Goal: Task Accomplishment & Management: Use online tool/utility

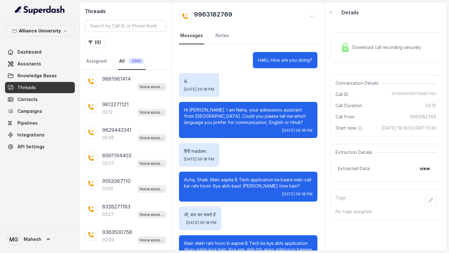
scroll to position [739, 0]
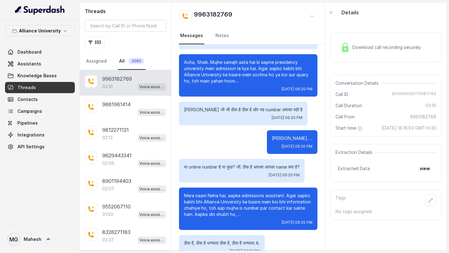
scroll to position [739, 0]
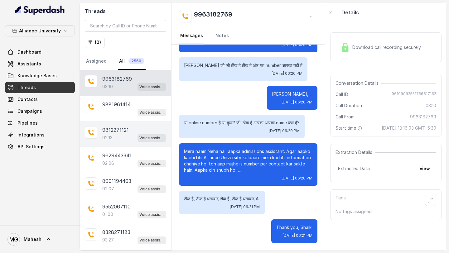
click at [113, 135] on p "02:13" at bounding box center [107, 138] width 10 height 6
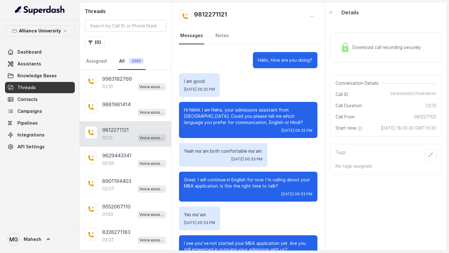
scroll to position [478, 0]
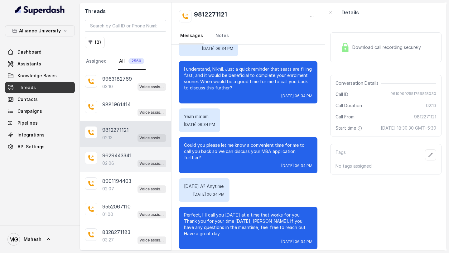
click at [123, 170] on div "9629443341 02:06 Voice assistant" at bounding box center [125, 160] width 91 height 26
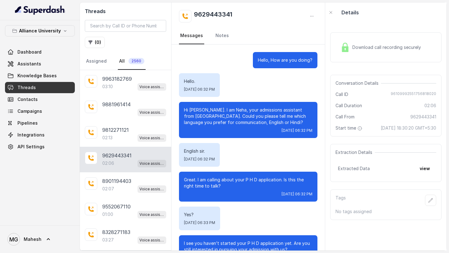
scroll to position [402, 0]
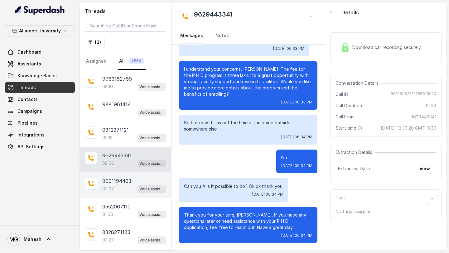
click at [120, 179] on p "8901194403" at bounding box center [116, 180] width 29 height 7
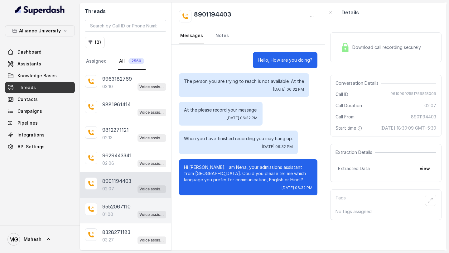
click at [109, 211] on p "01:00" at bounding box center [107, 214] width 11 height 6
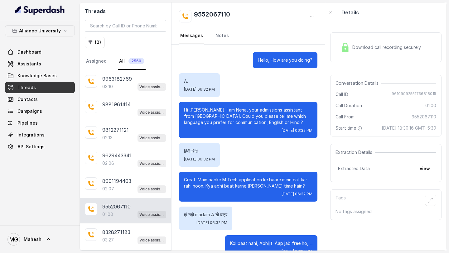
scroll to position [156, 0]
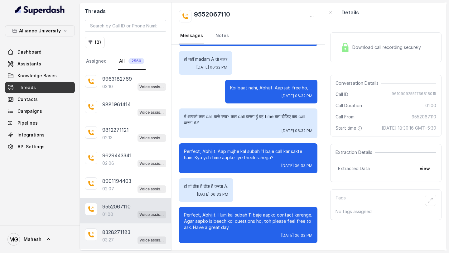
click at [117, 228] on p "8328271183" at bounding box center [116, 231] width 28 height 7
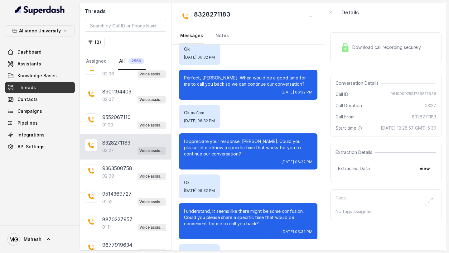
scroll to position [707, 0]
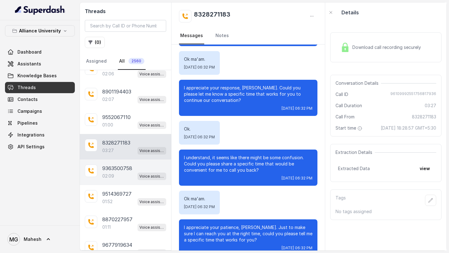
click at [108, 174] on p "02:09" at bounding box center [108, 176] width 12 height 6
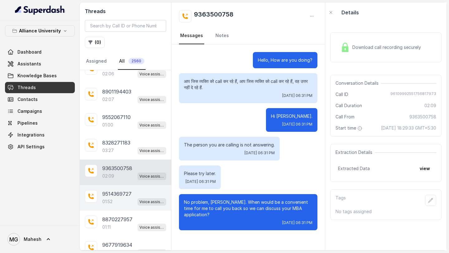
click at [107, 202] on p "01:52" at bounding box center [107, 202] width 10 height 6
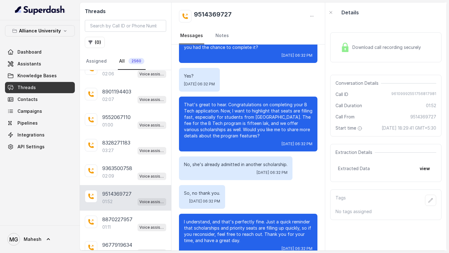
scroll to position [349, 0]
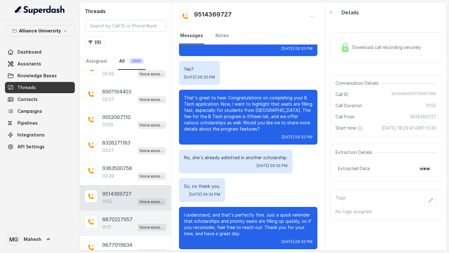
click at [111, 227] on p "01:11" at bounding box center [106, 227] width 8 height 6
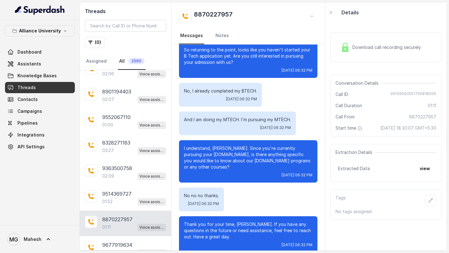
scroll to position [197, 0]
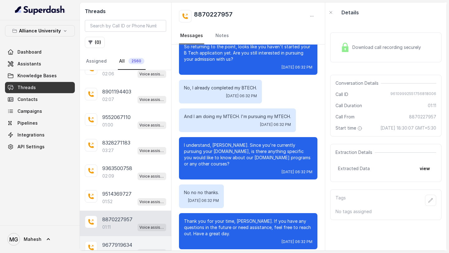
click at [132, 243] on p "9677919634" at bounding box center [117, 244] width 30 height 7
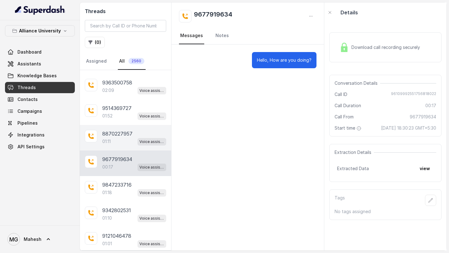
scroll to position [184, 0]
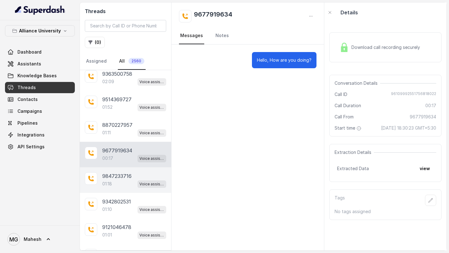
click at [125, 176] on p "9847233716" at bounding box center [116, 175] width 29 height 7
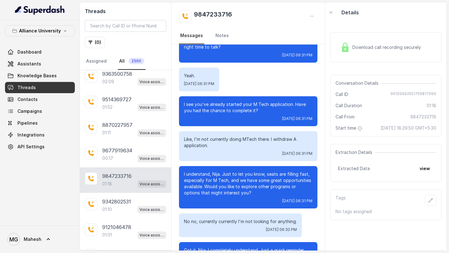
scroll to position [180, 0]
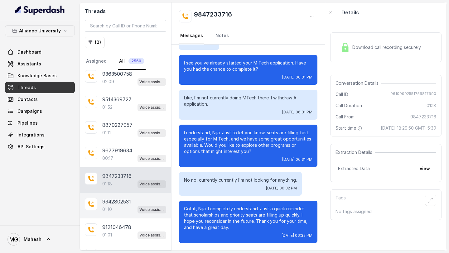
click at [123, 209] on div "01:10 Voice assistant" at bounding box center [134, 209] width 64 height 8
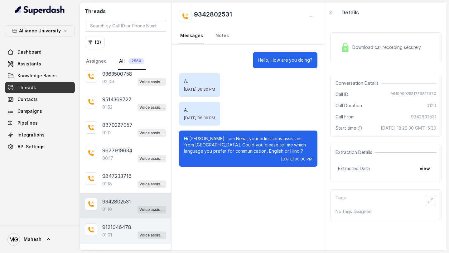
click at [122, 231] on div "01:01 Voice assistant" at bounding box center [134, 235] width 64 height 8
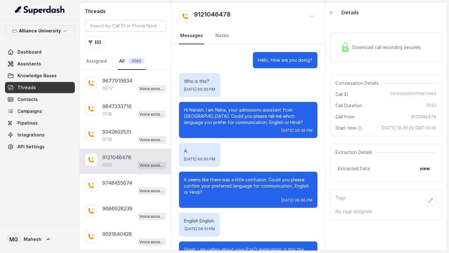
scroll to position [156, 0]
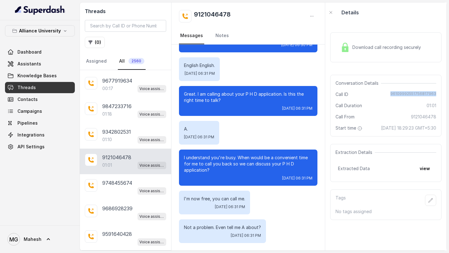
drag, startPoint x: 391, startPoint y: 92, endPoint x: 437, endPoint y: 94, distance: 45.5
click at [436, 94] on div "Conversation Details Call ID [PHONE_NUMBER] Call Duration 01:01 Call From 91210…" at bounding box center [385, 106] width 111 height 62
copy span "96109992551756817963"
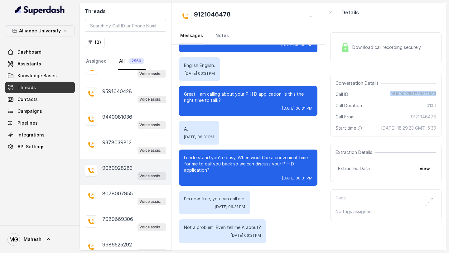
scroll to position [399, 0]
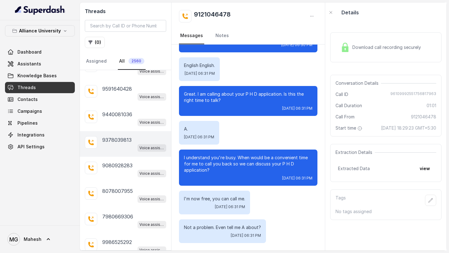
click at [125, 148] on div "Voice assistant" at bounding box center [134, 148] width 64 height 8
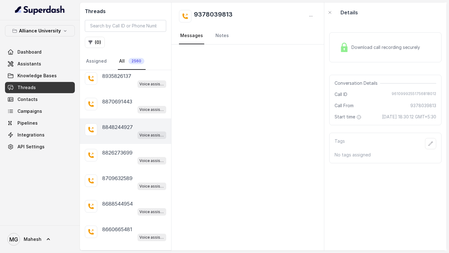
scroll to position [1133, 0]
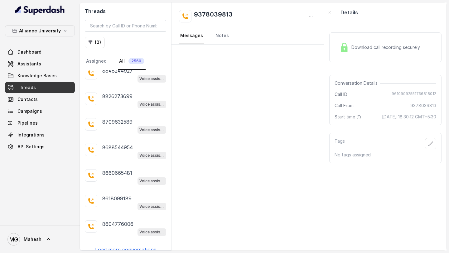
click at [125, 246] on p "Load more conversations" at bounding box center [125, 249] width 61 height 7
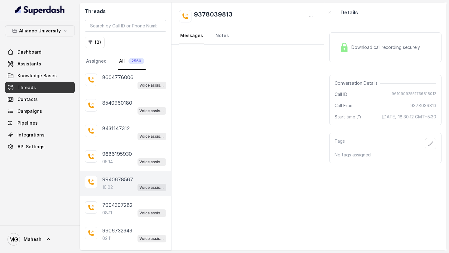
scroll to position [1280, 0]
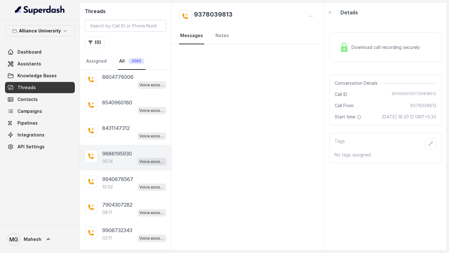
click at [126, 157] on div "05:14 Voice assistant" at bounding box center [134, 161] width 64 height 8
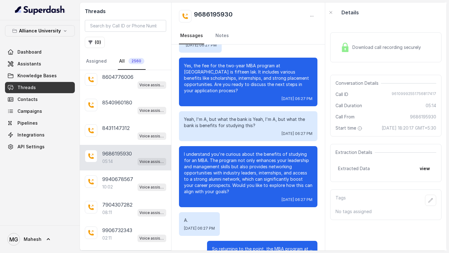
scroll to position [1239, 0]
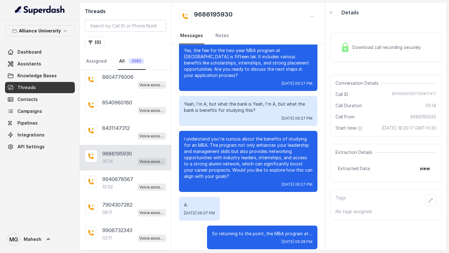
click at [364, 50] on span "Download call recording securely" at bounding box center [387, 47] width 71 height 6
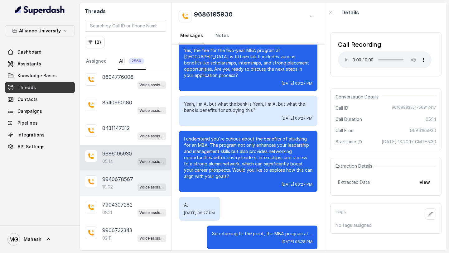
click at [121, 175] on p "9940678567" at bounding box center [117, 178] width 31 height 7
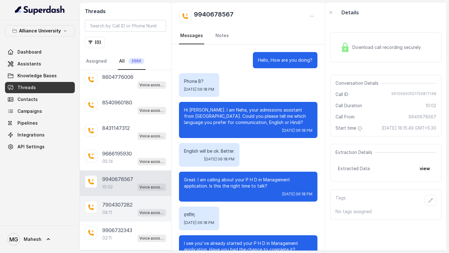
click at [117, 209] on div "08:11 Voice assistant" at bounding box center [134, 213] width 64 height 8
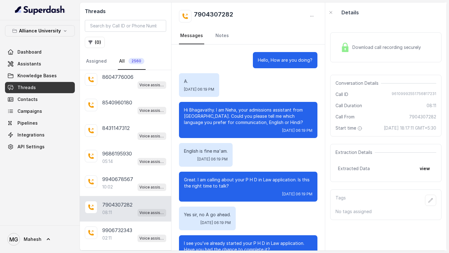
scroll to position [1260, 0]
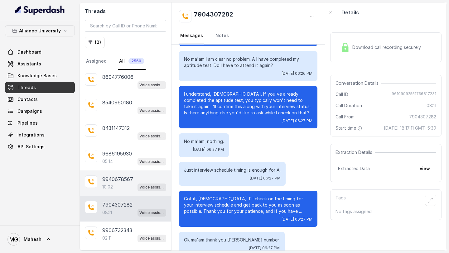
click at [110, 184] on p "10:02" at bounding box center [107, 187] width 11 height 6
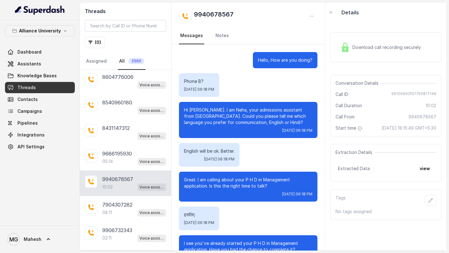
scroll to position [3052, 0]
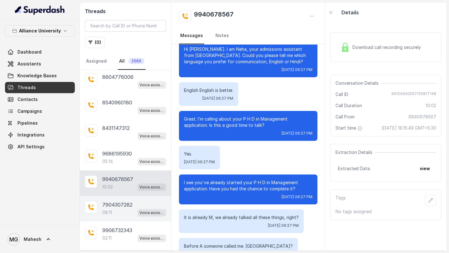
click at [129, 209] on div "08:11 Voice assistant" at bounding box center [134, 213] width 64 height 8
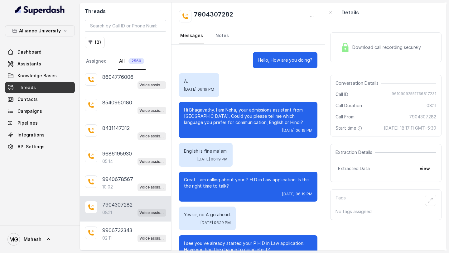
scroll to position [1260, 0]
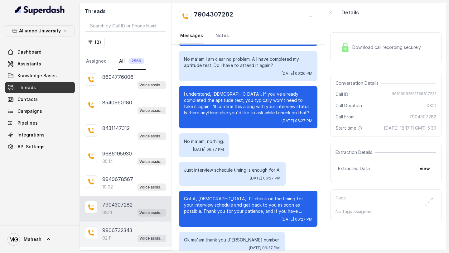
click at [108, 235] on p "02:11" at bounding box center [106, 238] width 9 height 6
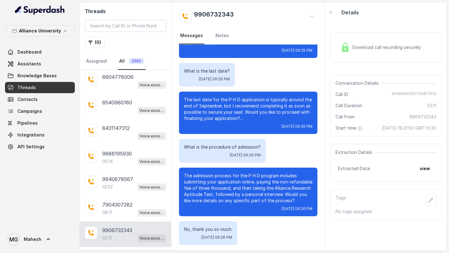
scroll to position [542, 0]
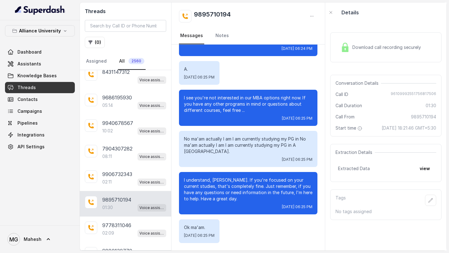
scroll to position [1336, 0]
click at [124, 216] on div "9778311046 02:09 Voice assistant" at bounding box center [125, 229] width 91 height 26
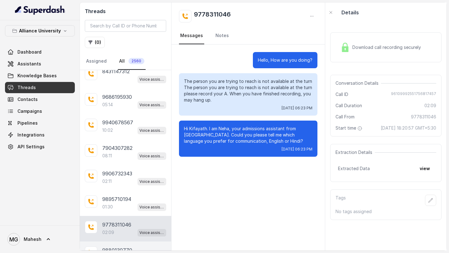
click at [125, 247] on p "9880130770" at bounding box center [117, 250] width 30 height 7
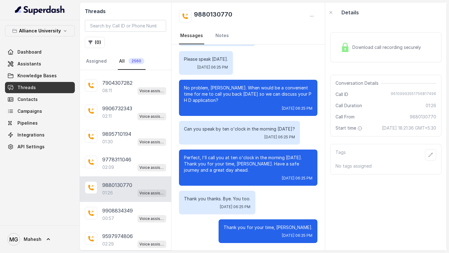
scroll to position [1419, 0]
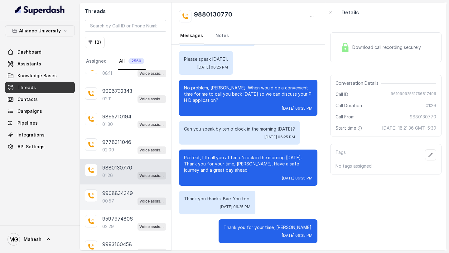
click at [122, 189] on p "9908834349" at bounding box center [117, 192] width 31 height 7
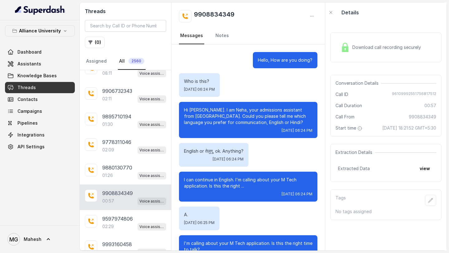
scroll to position [137, 0]
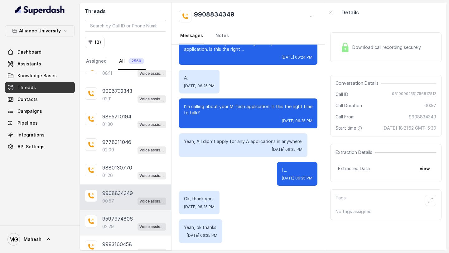
click at [118, 215] on p "9597974806" at bounding box center [117, 218] width 31 height 7
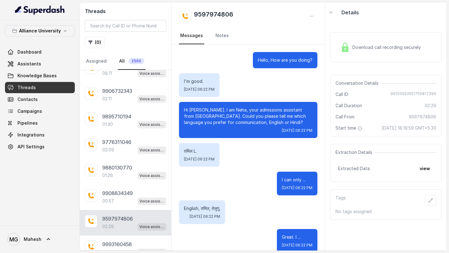
scroll to position [859, 0]
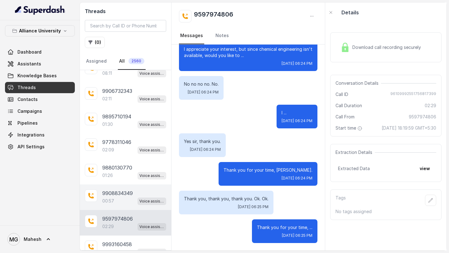
click at [123, 197] on div "00:57 Voice assistant" at bounding box center [134, 201] width 64 height 8
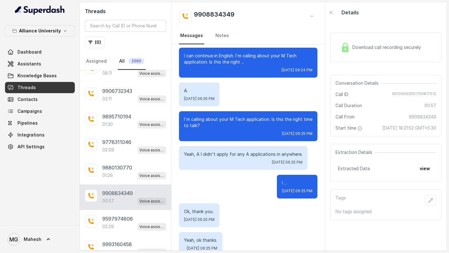
scroll to position [124, 0]
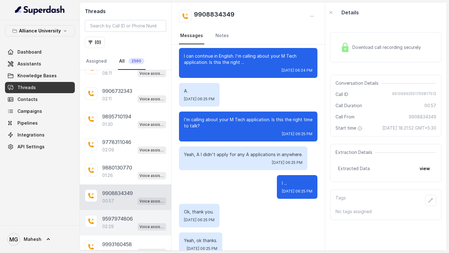
click at [114, 222] on div "9597974806 02:29 Voice assistant" at bounding box center [125, 223] width 91 height 26
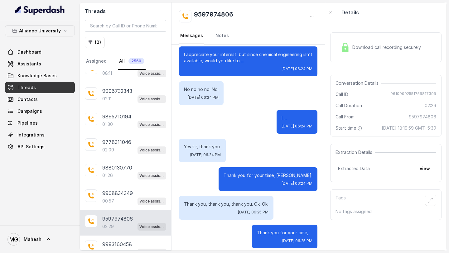
scroll to position [859, 0]
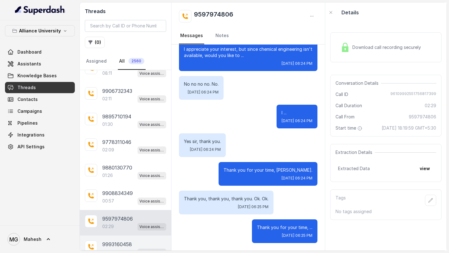
click at [122, 248] on div "00:09 Voice assistant" at bounding box center [134, 252] width 64 height 8
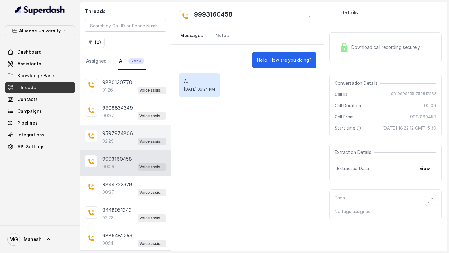
scroll to position [1506, 0]
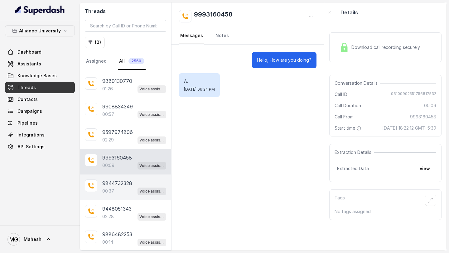
click at [130, 175] on div "9844732328 00:37 Voice assistant" at bounding box center [125, 188] width 91 height 26
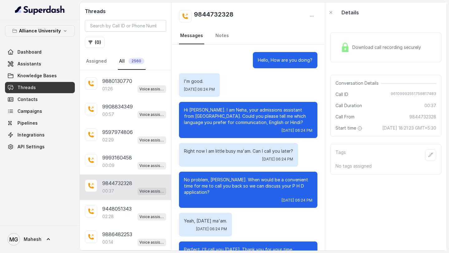
scroll to position [16, 0]
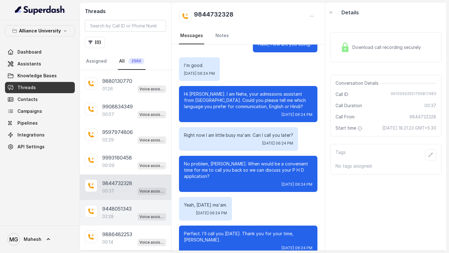
click at [117, 205] on p "9448051343" at bounding box center [116, 208] width 29 height 7
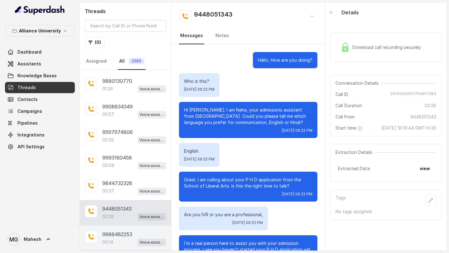
click at [128, 238] on div "00:14 Voice assistant" at bounding box center [134, 242] width 64 height 8
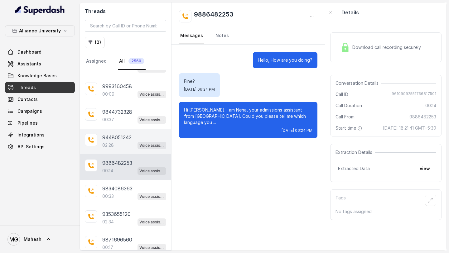
scroll to position [1581, 0]
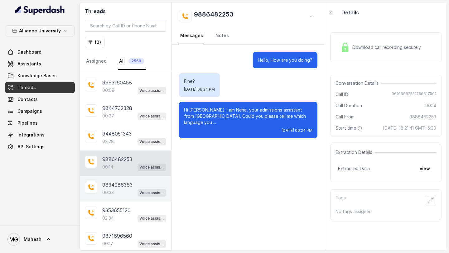
click at [128, 189] on div "00:33 Voice assistant" at bounding box center [134, 193] width 64 height 8
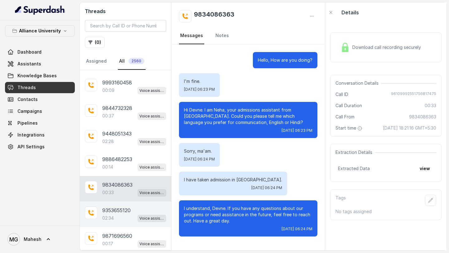
click at [120, 212] on div "9353655120 02:34 Voice assistant" at bounding box center [125, 215] width 91 height 26
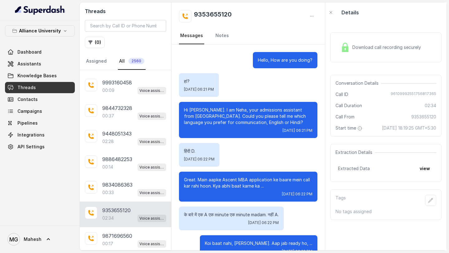
scroll to position [495, 0]
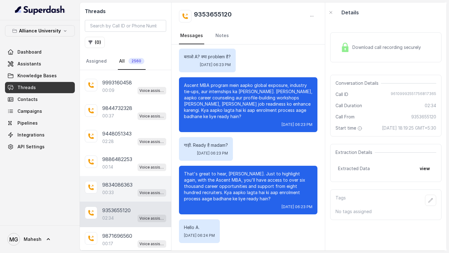
click at [129, 189] on div "00:33 Voice assistant" at bounding box center [134, 193] width 64 height 8
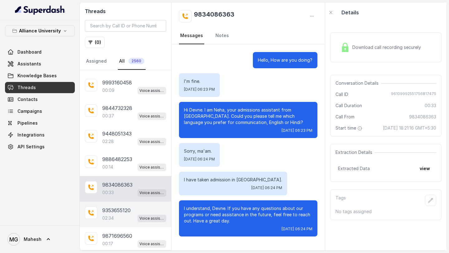
click at [120, 207] on p "9353655120" at bounding box center [116, 210] width 28 height 7
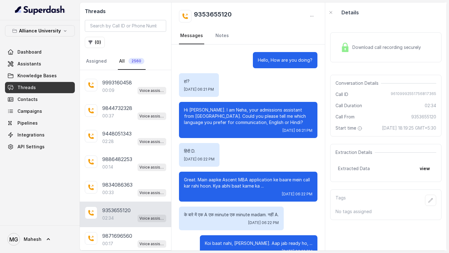
scroll to position [495, 0]
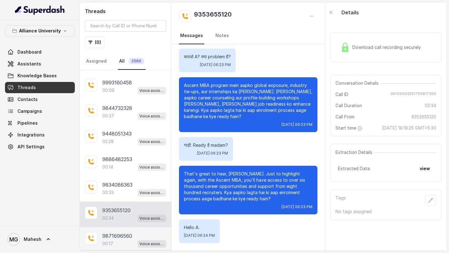
click at [109, 241] on p "00:17" at bounding box center [107, 244] width 11 height 6
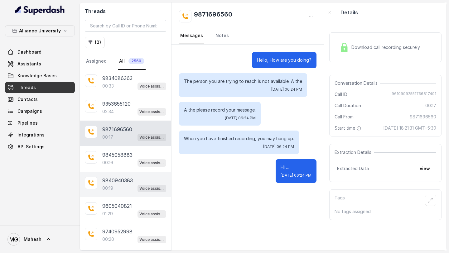
scroll to position [1694, 0]
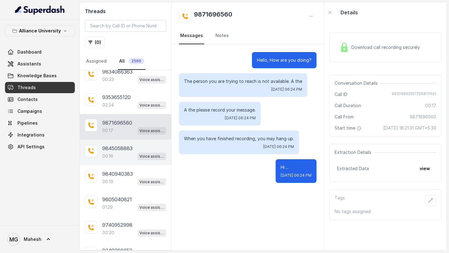
click at [119, 140] on div "9845058883 00:16 Voice assistant" at bounding box center [125, 153] width 91 height 26
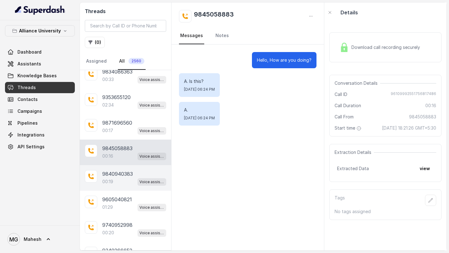
click at [116, 179] on div "9840940383 00:19 Voice assistant" at bounding box center [125, 178] width 91 height 26
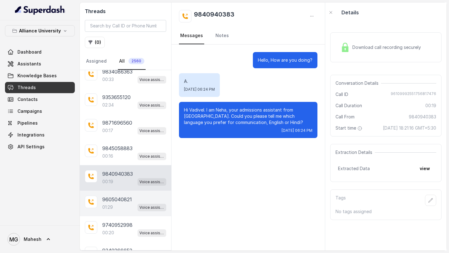
click at [112, 203] on div "01:29 Voice assistant" at bounding box center [134, 207] width 64 height 8
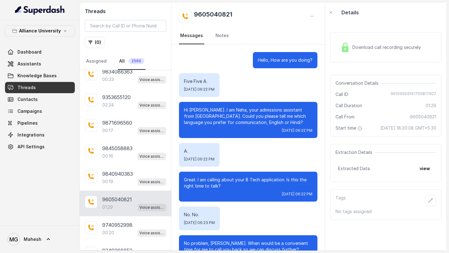
scroll to position [232, 0]
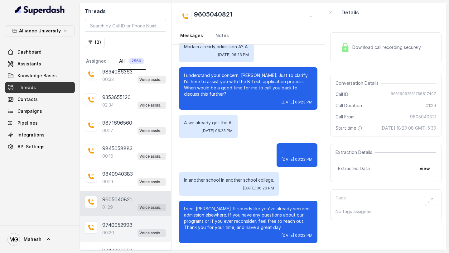
click at [108, 229] on div "00:20 Voice assistant" at bounding box center [134, 233] width 64 height 8
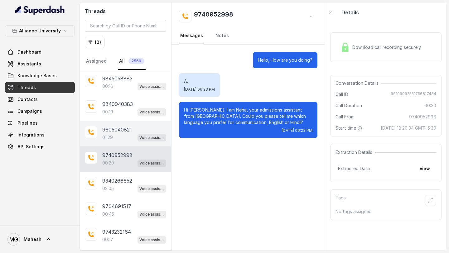
scroll to position [1775, 0]
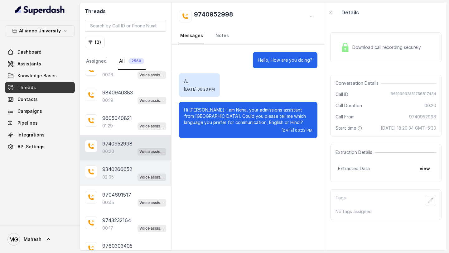
click at [119, 173] on div "02:05 Voice assistant" at bounding box center [134, 177] width 64 height 8
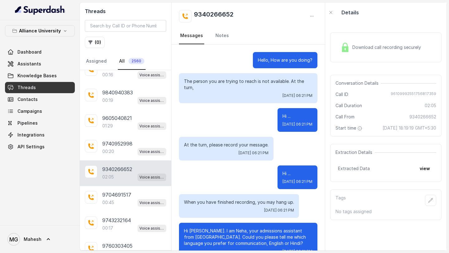
scroll to position [16, 0]
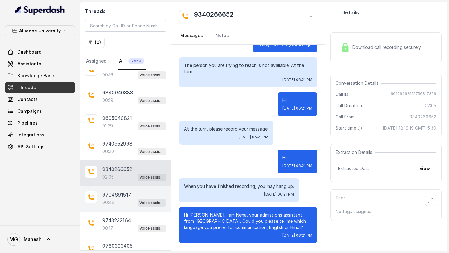
click at [105, 196] on div "9704691517 00:45 Voice assistant" at bounding box center [125, 199] width 91 height 26
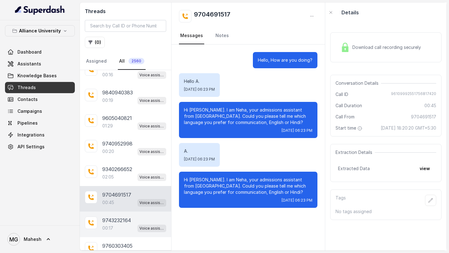
click at [114, 217] on p "9743232164" at bounding box center [116, 220] width 29 height 7
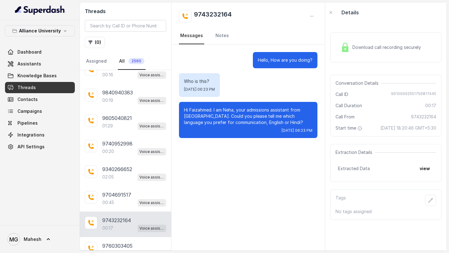
scroll to position [1836, 0]
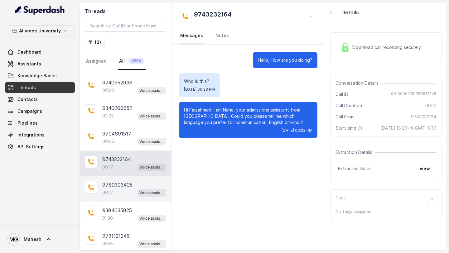
click at [121, 189] on div "00:12 Voice assistant" at bounding box center [134, 193] width 64 height 8
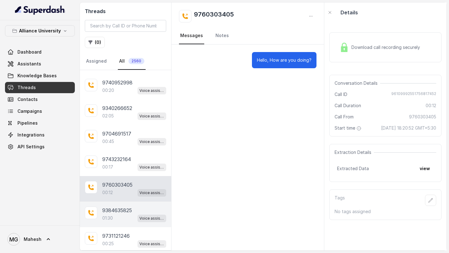
click at [121, 207] on p "9384635825" at bounding box center [117, 210] width 30 height 7
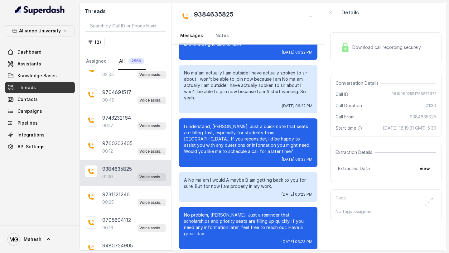
scroll to position [1883, 0]
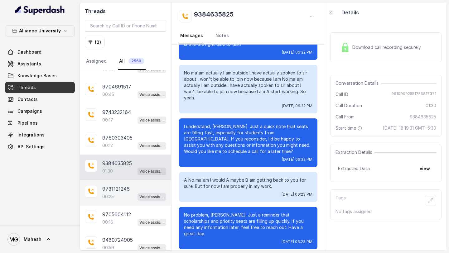
click at [118, 193] on div "00:25 Voice assistant" at bounding box center [134, 197] width 64 height 8
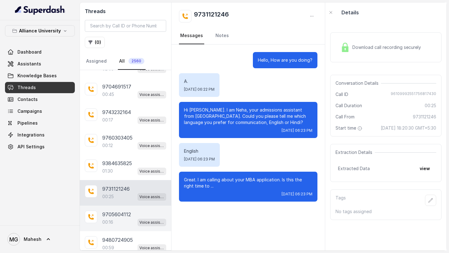
click at [118, 214] on div "9705604112 00:16 Voice assistant" at bounding box center [125, 219] width 91 height 26
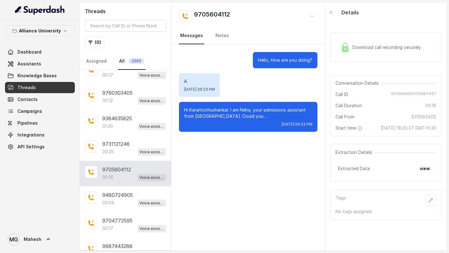
scroll to position [1936, 0]
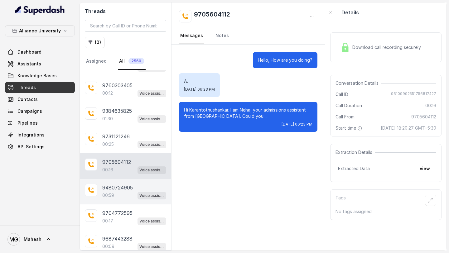
click at [121, 191] on div "00:59 Voice assistant" at bounding box center [134, 195] width 64 height 8
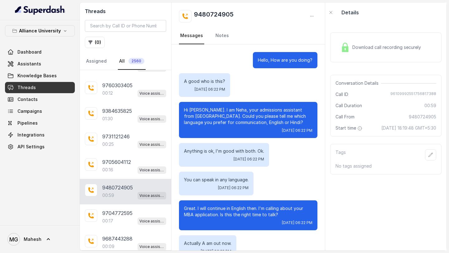
scroll to position [149, 0]
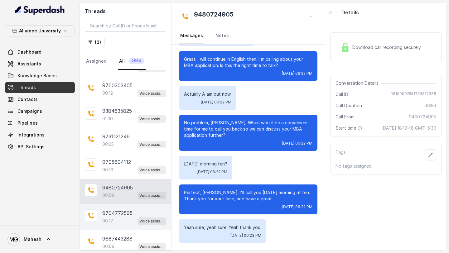
click at [117, 217] on div "00:17 Voice assistant" at bounding box center [134, 221] width 64 height 8
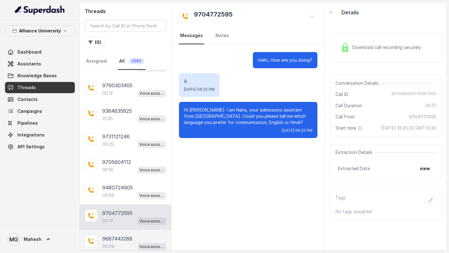
click at [116, 235] on p "9687443288" at bounding box center [117, 238] width 30 height 7
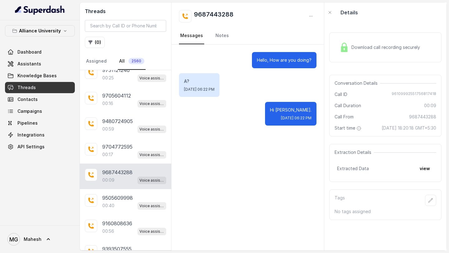
scroll to position [2005, 0]
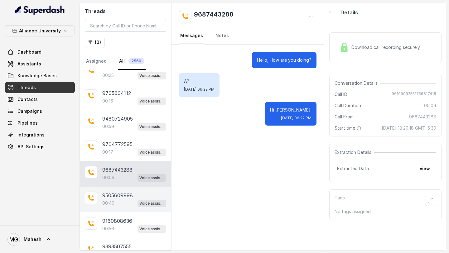
click at [115, 192] on p "9505609998" at bounding box center [117, 195] width 31 height 7
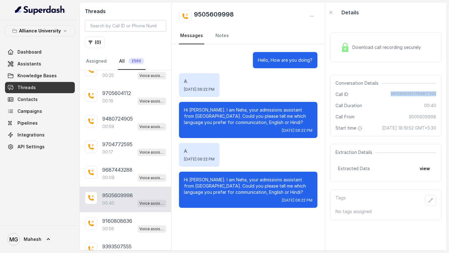
drag, startPoint x: 393, startPoint y: 94, endPoint x: 439, endPoint y: 93, distance: 46.8
click at [439, 93] on div "Conversation Details Call ID [PHONE_NUMBER] Call Duration 00:40 Call From 95056…" at bounding box center [385, 106] width 111 height 62
copy span "96109992551756817392"
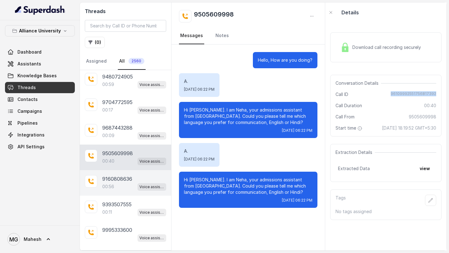
scroll to position [2049, 0]
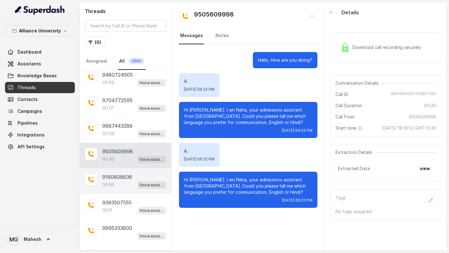
click at [121, 173] on p "9160808636" at bounding box center [117, 176] width 30 height 7
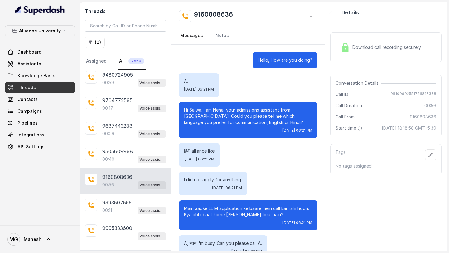
scroll to position [108, 0]
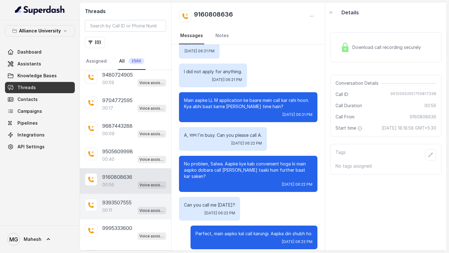
click at [120, 199] on p "9393507555" at bounding box center [116, 202] width 29 height 7
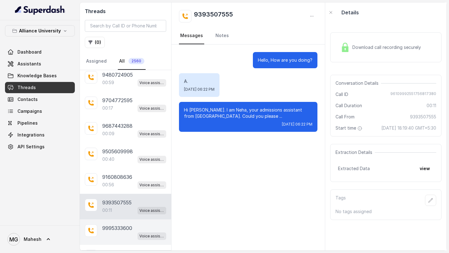
click at [115, 224] on p "9995333600" at bounding box center [117, 227] width 30 height 7
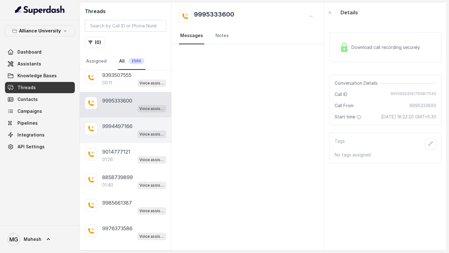
scroll to position [2184, 0]
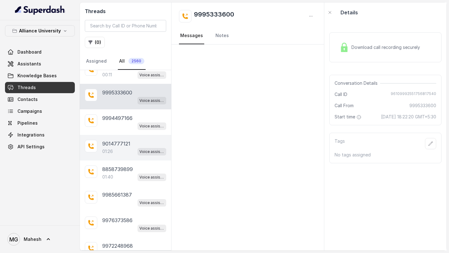
click at [124, 140] on p "9014777121" at bounding box center [116, 143] width 28 height 7
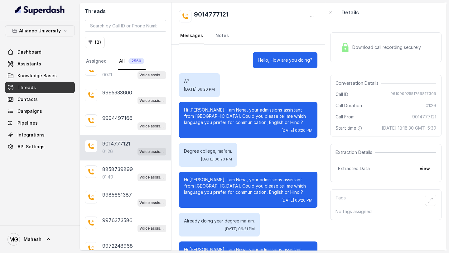
scroll to position [162, 0]
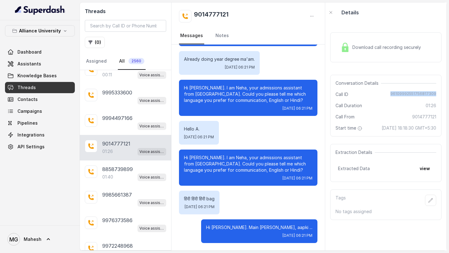
drag, startPoint x: 393, startPoint y: 93, endPoint x: 437, endPoint y: 94, distance: 44.3
click at [437, 94] on div "Conversation Details Call ID [PHONE_NUMBER] Call Duration 01:26 Call From 90147…" at bounding box center [385, 106] width 111 height 62
copy span "96109992551756817309"
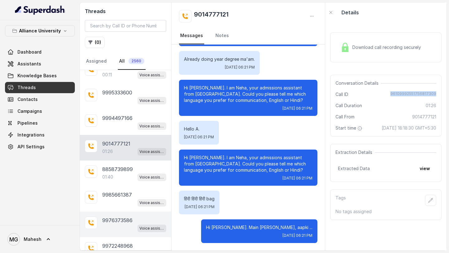
scroll to position [2232, 0]
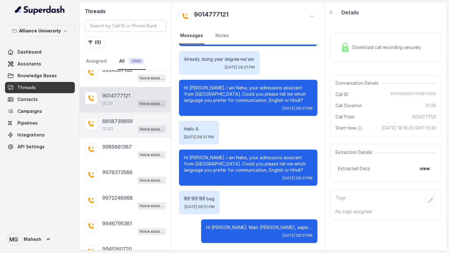
click at [116, 122] on div "8858739899 01:40 Voice assistant" at bounding box center [125, 126] width 91 height 26
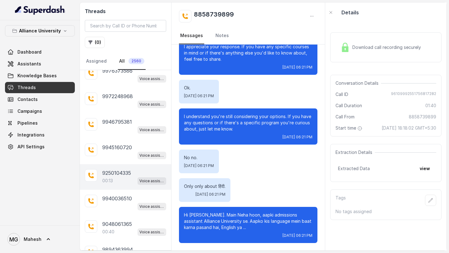
scroll to position [2335, 0]
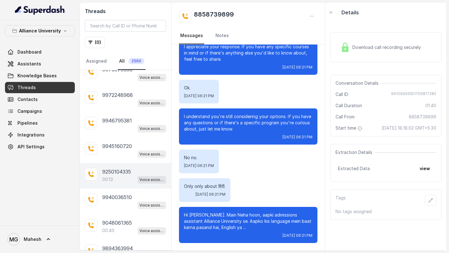
click at [117, 175] on div "00:13 Voice assistant" at bounding box center [134, 179] width 64 height 8
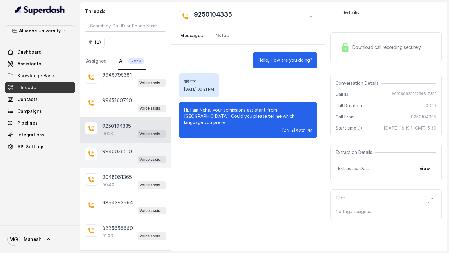
scroll to position [2387, 0]
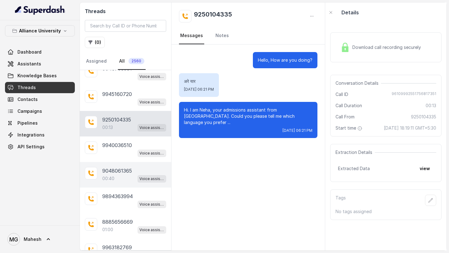
click at [121, 162] on div "9048061365 00:40 Voice assistant" at bounding box center [125, 175] width 91 height 26
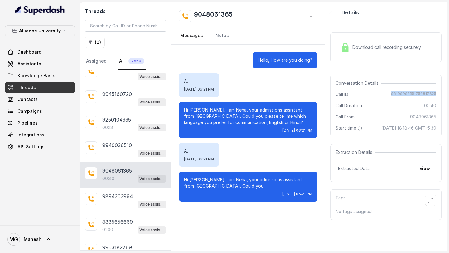
drag, startPoint x: 394, startPoint y: 94, endPoint x: 448, endPoint y: 96, distance: 54.9
click at [448, 96] on main "Threads ( 0 ) Assigned All 2560 9963182769 03:10 Voice assistant 9881961414 Voi…" at bounding box center [224, 126] width 449 height 253
copy span "96109992551756817325"
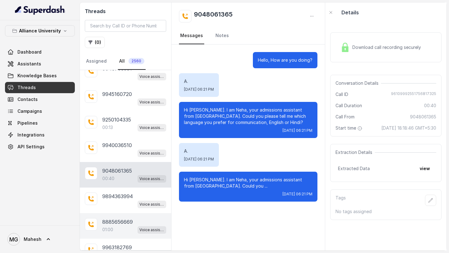
click at [121, 213] on div "8885656669 01:00 Voice assistant" at bounding box center [125, 226] width 91 height 26
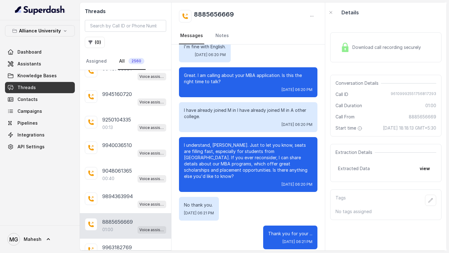
scroll to position [2403, 0]
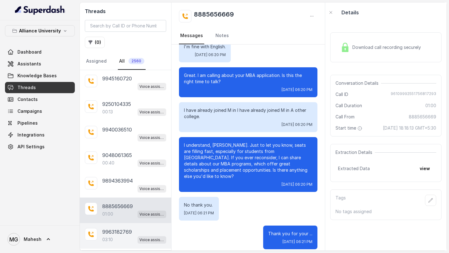
click at [116, 228] on p "9963182769" at bounding box center [117, 231] width 30 height 7
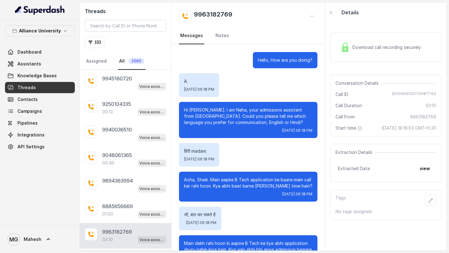
scroll to position [739, 0]
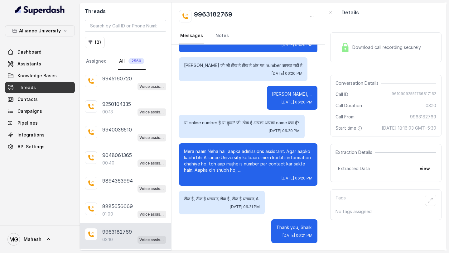
click at [137, 253] on p "Load more conversations" at bounding box center [125, 257] width 61 height 7
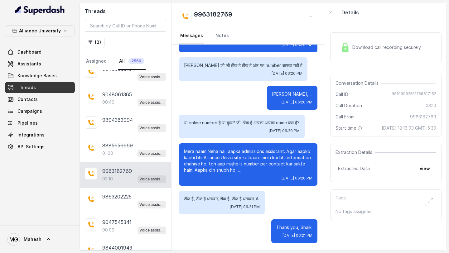
scroll to position [2464, 0]
click at [139, 226] on div "Voice assistant" at bounding box center [151, 230] width 29 height 8
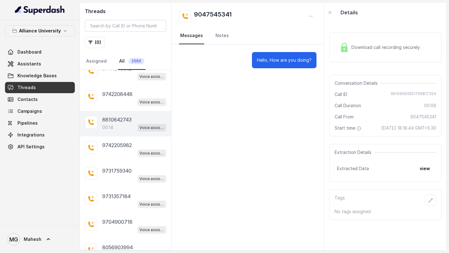
scroll to position [2846, 0]
click at [119, 117] on p "8810642743" at bounding box center [116, 120] width 29 height 7
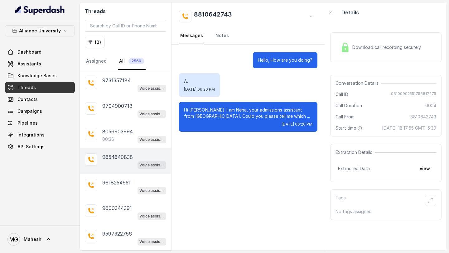
scroll to position [2969, 0]
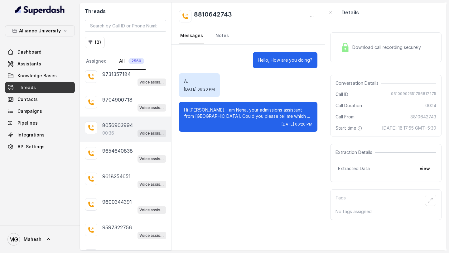
click at [124, 119] on div "8056903994 00:36 Voice assistant" at bounding box center [125, 130] width 91 height 26
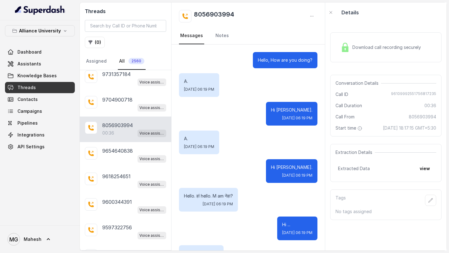
click at [366, 41] on div "Download call recording securely" at bounding box center [380, 47] width 85 height 14
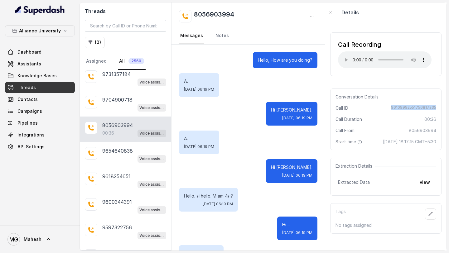
drag, startPoint x: 393, startPoint y: 108, endPoint x: 438, endPoint y: 108, distance: 44.9
click at [437, 108] on div "Conversation Details Call ID [PHONE_NUMBER] Call Duration 00:36 Call From 80569…" at bounding box center [385, 120] width 111 height 62
copy span "96109992551756817235"
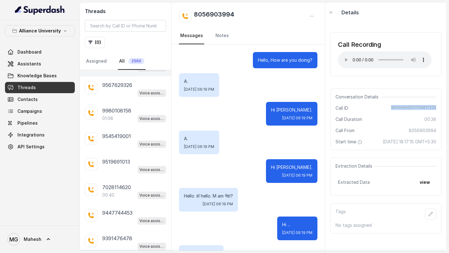
scroll to position [3137, 0]
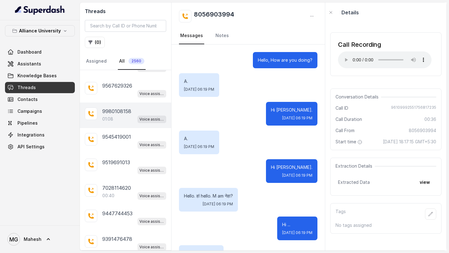
click at [121, 115] on div "01:08 Voice assistant" at bounding box center [134, 119] width 64 height 8
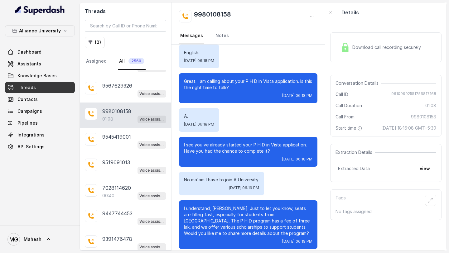
scroll to position [104, 0]
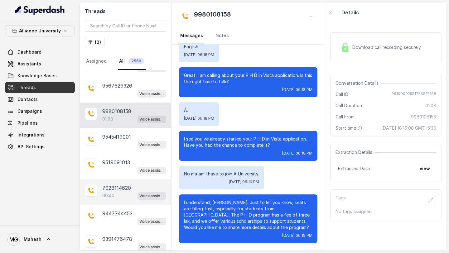
click at [127, 184] on p "7028114620" at bounding box center [116, 187] width 29 height 7
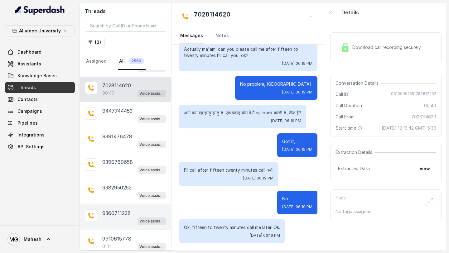
scroll to position [3240, 0]
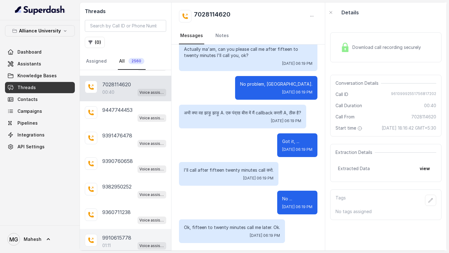
click at [117, 242] on div "01:11 Voice assistant" at bounding box center [134, 246] width 64 height 8
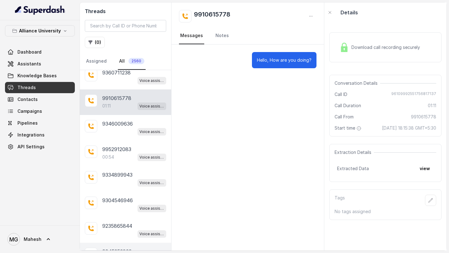
scroll to position [3378, 0]
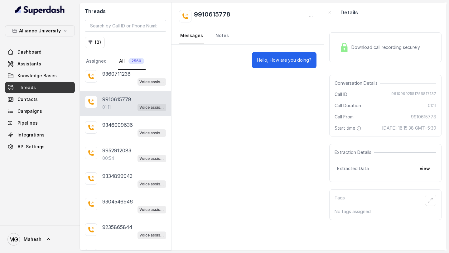
click at [355, 55] on div "Download call recording securely" at bounding box center [385, 47] width 112 height 30
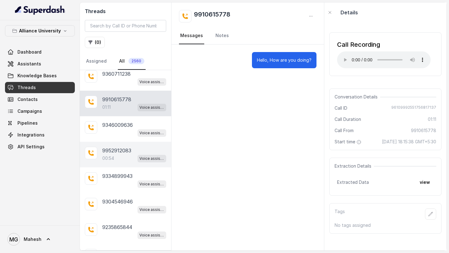
click at [99, 142] on div "9952912083 00:54 Voice assistant" at bounding box center [125, 155] width 91 height 26
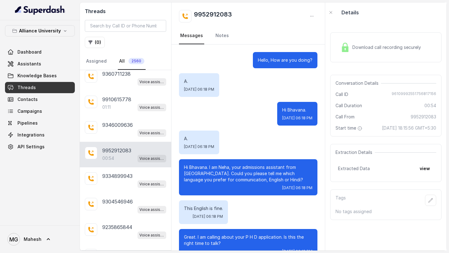
scroll to position [86, 0]
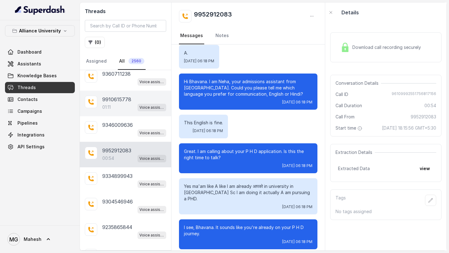
click at [126, 103] on div "01:11 Voice assistant" at bounding box center [134, 107] width 64 height 8
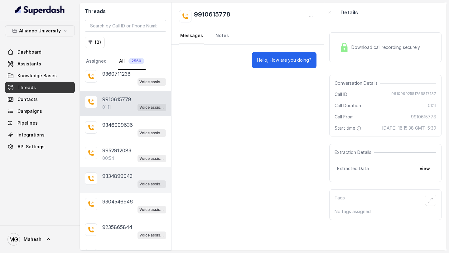
scroll to position [3390, 0]
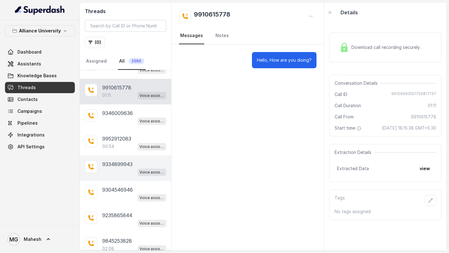
click at [122, 156] on div "9334899943 Voice assistant" at bounding box center [125, 169] width 91 height 26
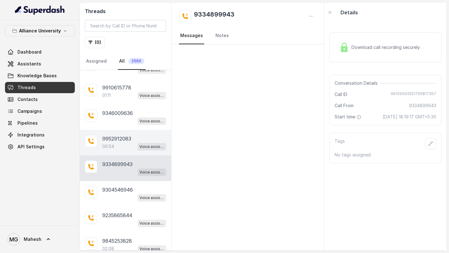
click at [121, 142] on div "00:54 Voice assistant" at bounding box center [134, 146] width 64 height 8
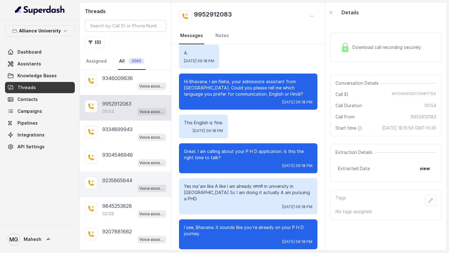
scroll to position [3426, 0]
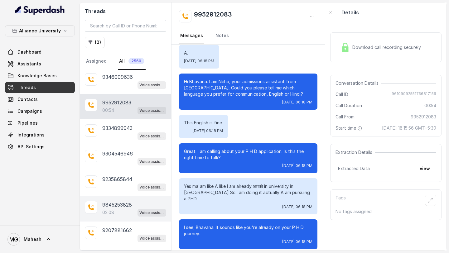
click at [132, 201] on p "9845253828" at bounding box center [117, 204] width 30 height 7
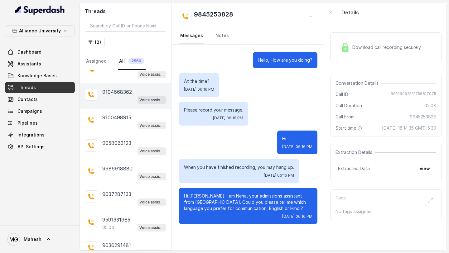
scroll to position [3673, 0]
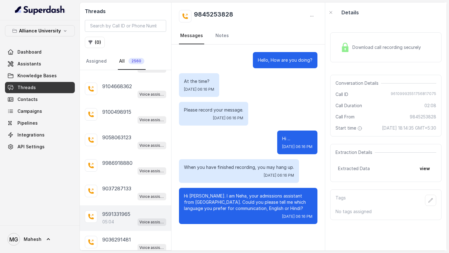
click at [123, 218] on div "05:04 Voice assistant" at bounding box center [134, 222] width 64 height 8
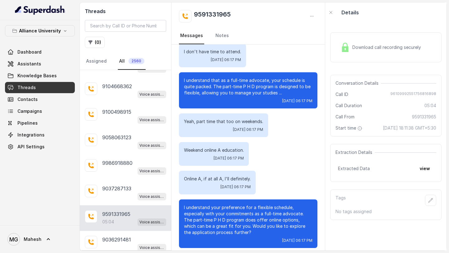
scroll to position [1263, 0]
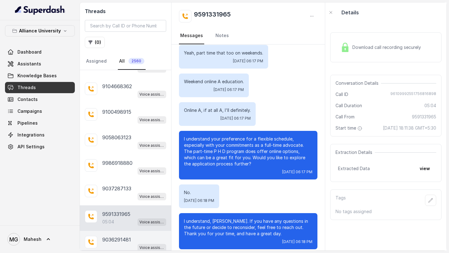
click at [115, 236] on p "9036291481" at bounding box center [116, 239] width 29 height 7
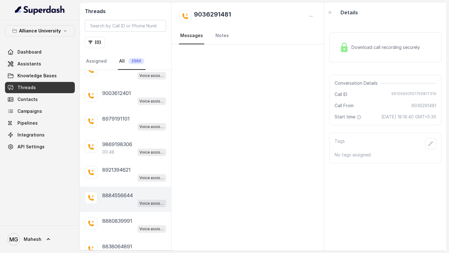
scroll to position [3923, 0]
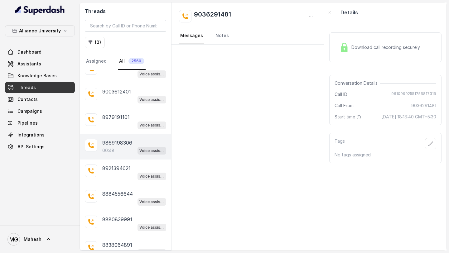
click at [123, 146] on div "00:48 Voice assistant" at bounding box center [134, 150] width 64 height 8
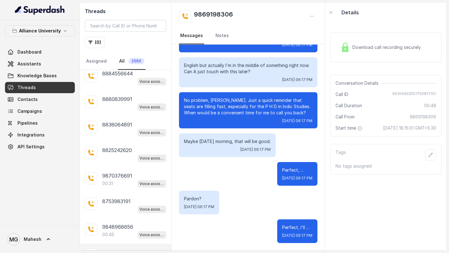
scroll to position [4049, 0]
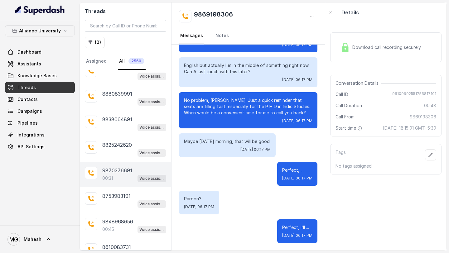
click at [111, 175] on p "00:31" at bounding box center [107, 178] width 11 height 6
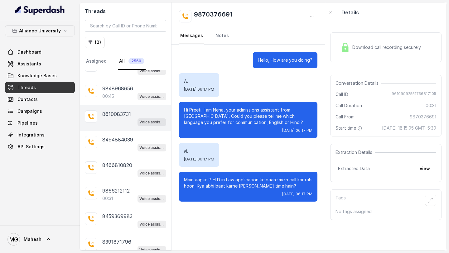
scroll to position [4183, 0]
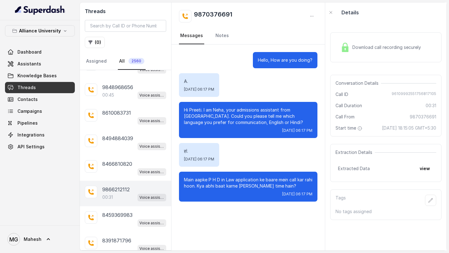
click at [118, 186] on p "9866212112" at bounding box center [115, 189] width 27 height 7
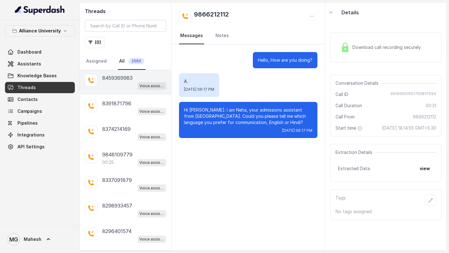
scroll to position [4329, 0]
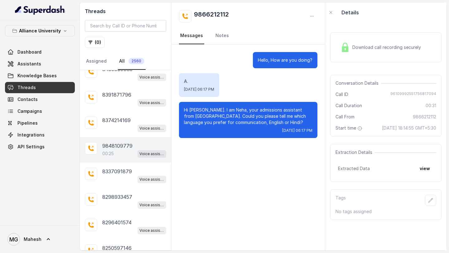
click at [119, 137] on div "9848109779 00:25 Voice assistant" at bounding box center [125, 150] width 91 height 26
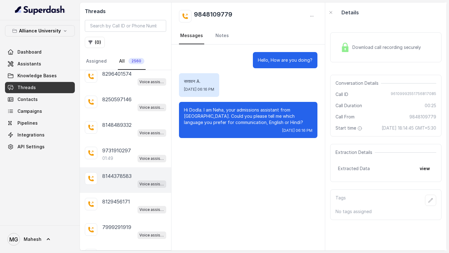
scroll to position [4481, 0]
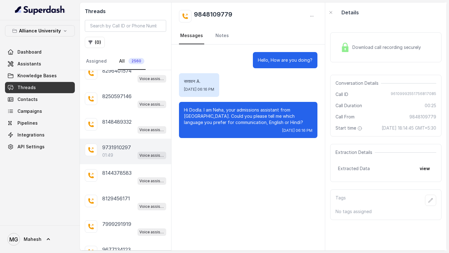
click at [128, 144] on p "9731910297" at bounding box center [116, 147] width 29 height 7
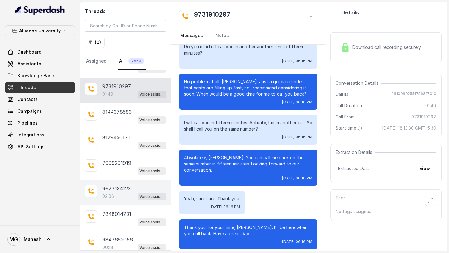
scroll to position [4542, 0]
click at [114, 192] on div "02:06 Voice assistant" at bounding box center [134, 196] width 64 height 8
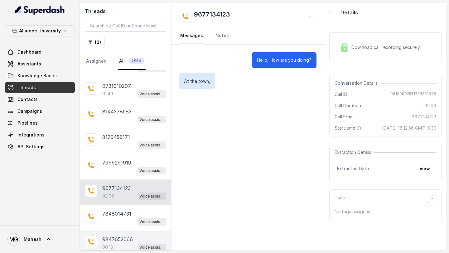
click at [121, 243] on div "00:18 Voice assistant" at bounding box center [134, 247] width 64 height 8
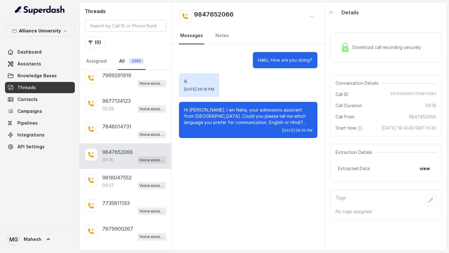
scroll to position [4632, 0]
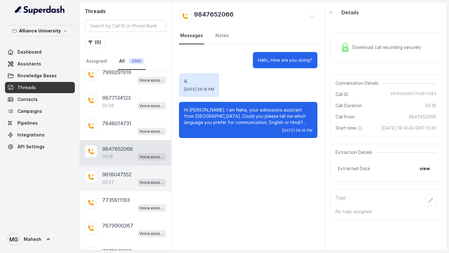
click at [116, 171] on p "9818047552" at bounding box center [116, 174] width 29 height 7
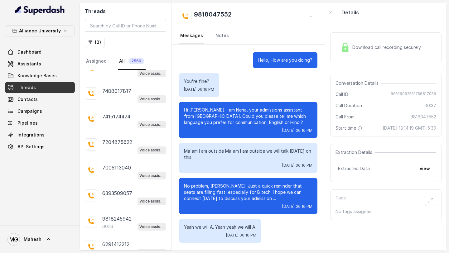
scroll to position [4871, 0]
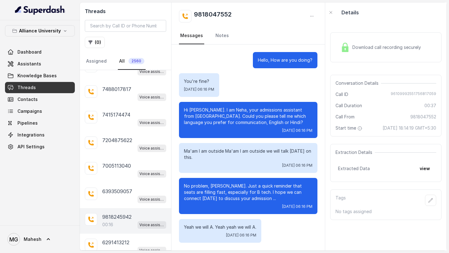
click at [120, 221] on div "00:16 Voice assistant" at bounding box center [134, 225] width 64 height 8
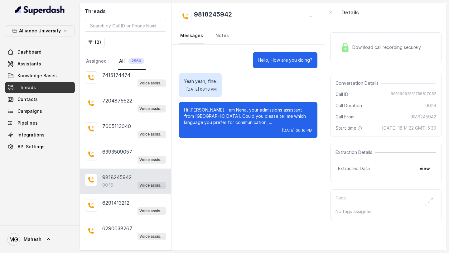
scroll to position [4943, 0]
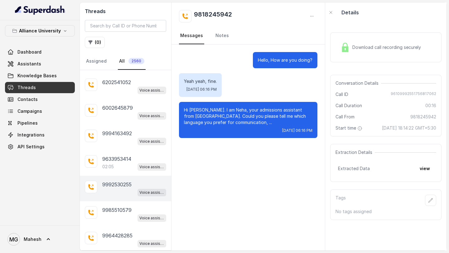
scroll to position [5083, 0]
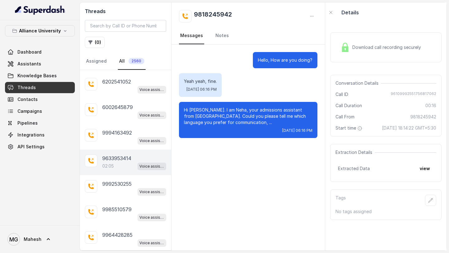
click at [120, 155] on p "9633953414" at bounding box center [116, 158] width 29 height 7
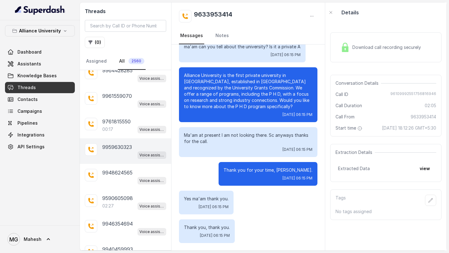
scroll to position [5249, 0]
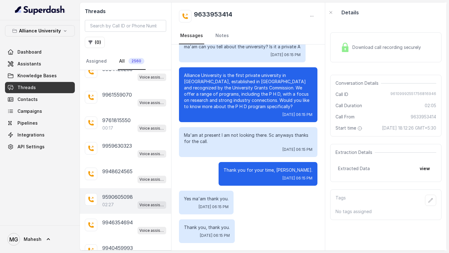
click at [122, 193] on p "9590605098" at bounding box center [117, 196] width 31 height 7
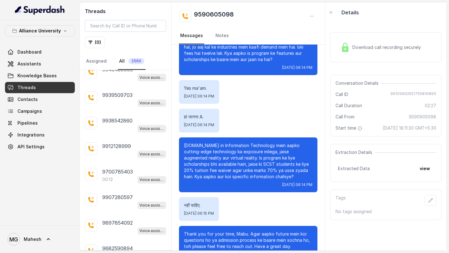
scroll to position [526, 0]
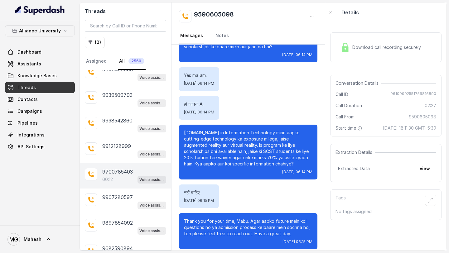
click at [118, 175] on div "00:12 Voice assistant" at bounding box center [134, 179] width 64 height 8
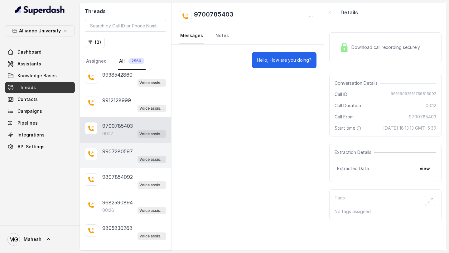
scroll to position [5478, 0]
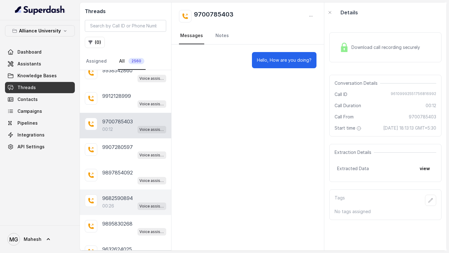
click at [115, 194] on p "9682590894" at bounding box center [117, 197] width 31 height 7
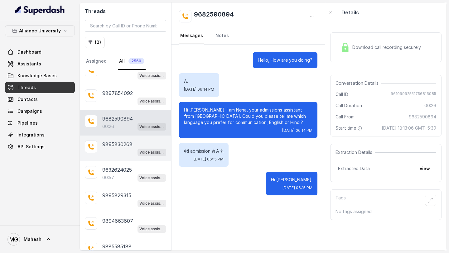
scroll to position [5564, 0]
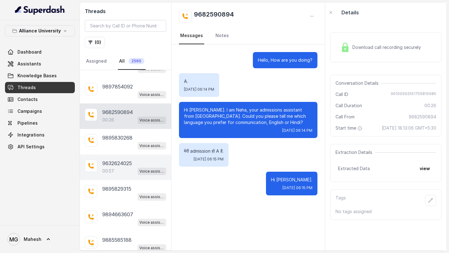
click at [122, 167] on div "00:57 Voice assistant" at bounding box center [134, 171] width 64 height 8
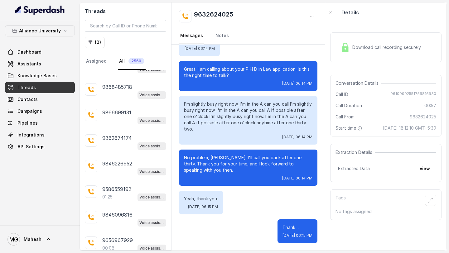
scroll to position [5819, 0]
click at [124, 192] on div "01:25 Voice assistant" at bounding box center [134, 196] width 64 height 8
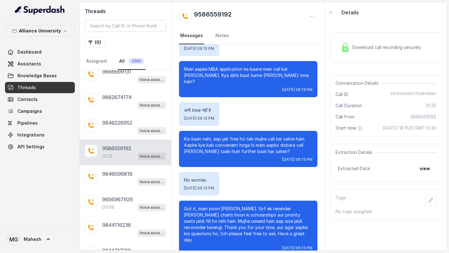
scroll to position [5861, 0]
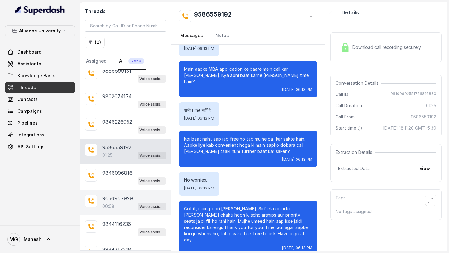
click at [119, 202] on div "00:08 Voice assistant" at bounding box center [134, 206] width 64 height 8
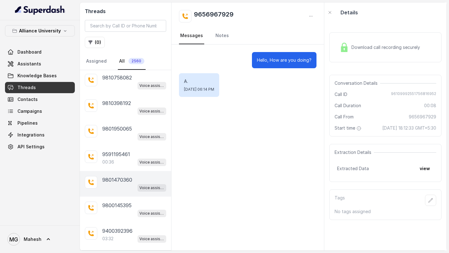
scroll to position [6107, 0]
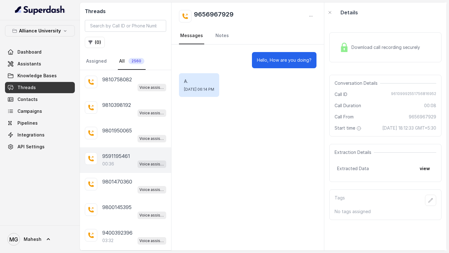
click at [129, 152] on p "9591195461" at bounding box center [116, 155] width 28 height 7
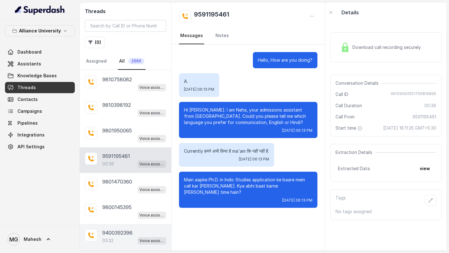
click at [118, 229] on p "9400392396" at bounding box center [117, 232] width 30 height 7
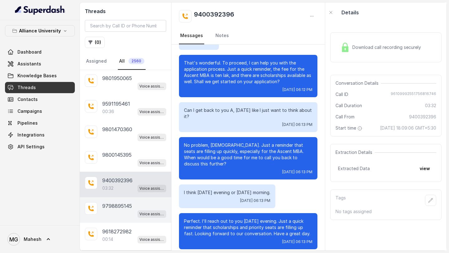
scroll to position [6170, 0]
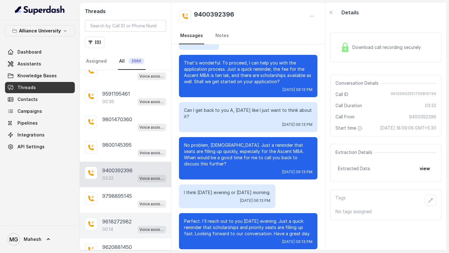
click at [121, 213] on div "9618272982 00:14 Voice assistant" at bounding box center [125, 226] width 91 height 26
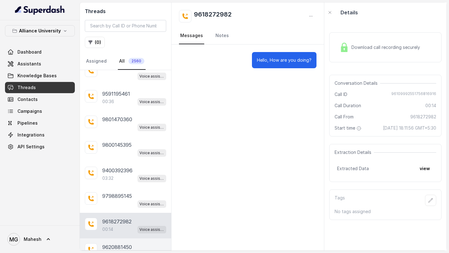
click at [119, 243] on p "9620881450" at bounding box center [117, 246] width 30 height 7
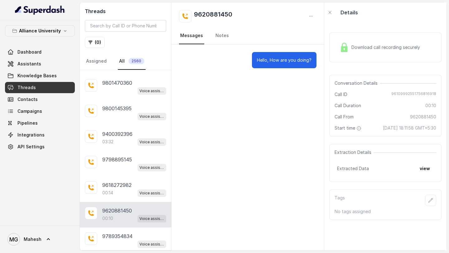
scroll to position [6213, 0]
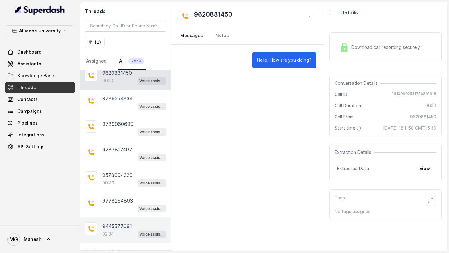
scroll to position [6353, 0]
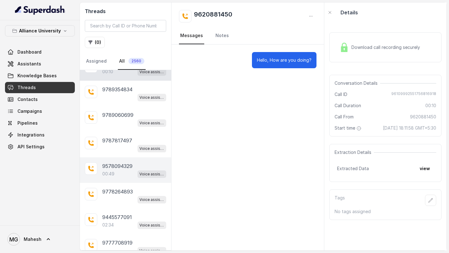
click at [127, 157] on div "9578094329 00:49 Voice assistant" at bounding box center [125, 170] width 91 height 26
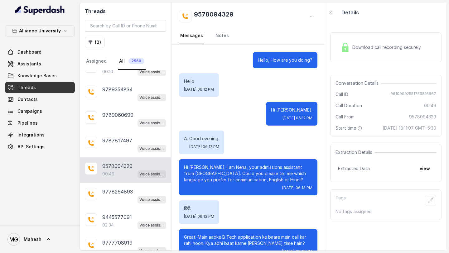
scroll to position [102, 0]
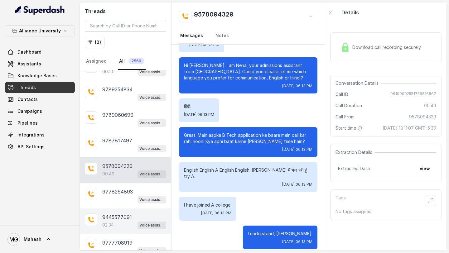
click at [120, 221] on div "02:34 Voice assistant" at bounding box center [134, 225] width 64 height 8
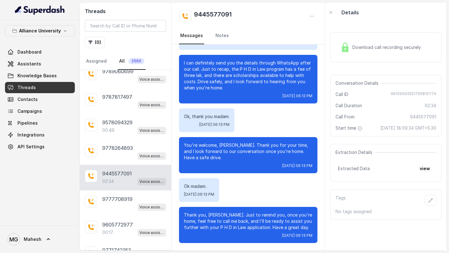
scroll to position [6399, 0]
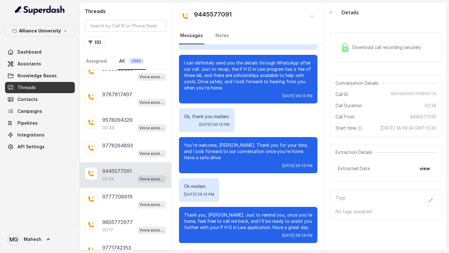
click at [120, 218] on p "9605772977" at bounding box center [117, 221] width 31 height 7
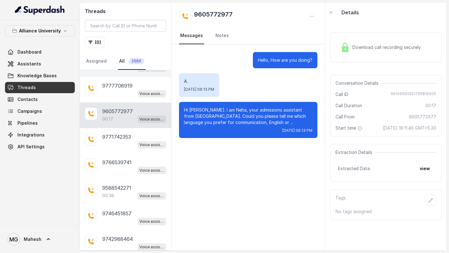
scroll to position [6514, 0]
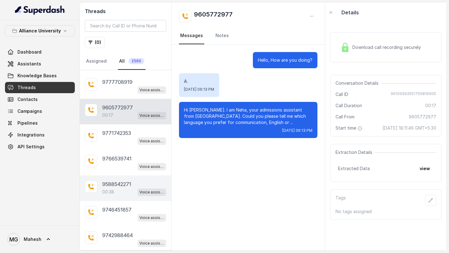
click at [123, 180] on p "9588542271" at bounding box center [116, 183] width 29 height 7
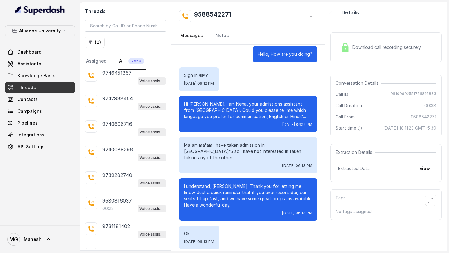
scroll to position [6651, 0]
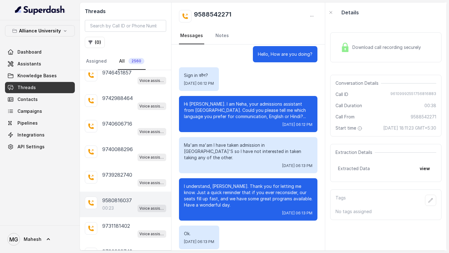
click at [118, 197] on p "9580816037" at bounding box center [117, 200] width 30 height 7
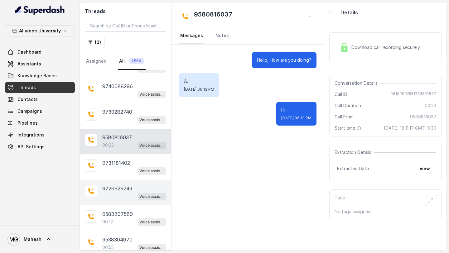
scroll to position [6717, 0]
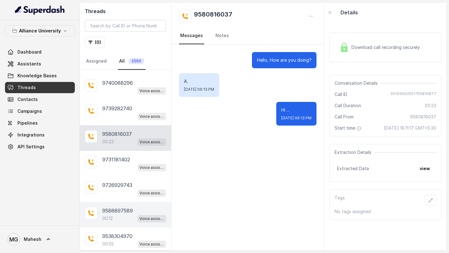
click at [127, 214] on div "00:12 Voice assistant" at bounding box center [134, 218] width 64 height 8
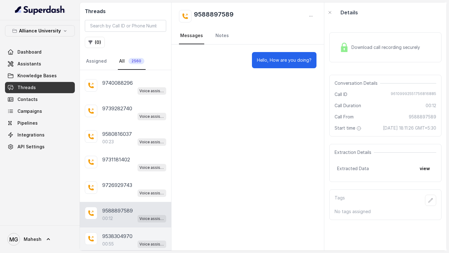
click at [118, 233] on p "9538304970" at bounding box center [117, 236] width 30 height 7
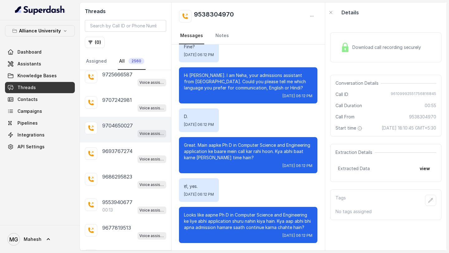
scroll to position [6908, 0]
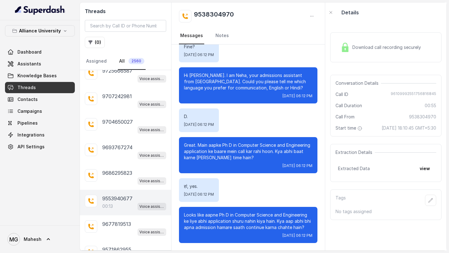
click at [121, 195] on p "9553940677" at bounding box center [117, 198] width 30 height 7
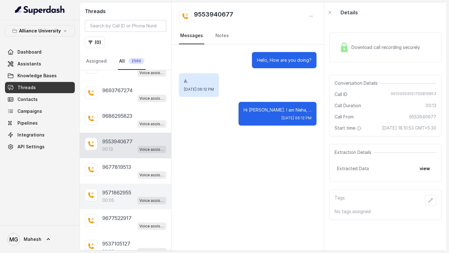
scroll to position [6966, 0]
click at [122, 196] on div "00:05 Voice assistant" at bounding box center [134, 200] width 64 height 8
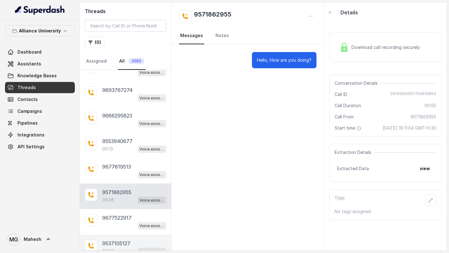
click at [120, 240] on p "9537105127" at bounding box center [116, 243] width 28 height 7
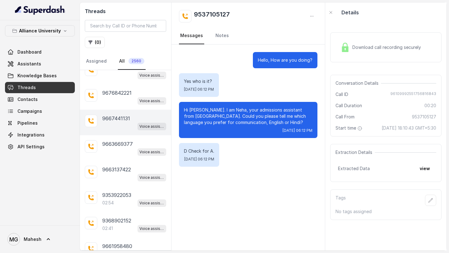
scroll to position [7168, 0]
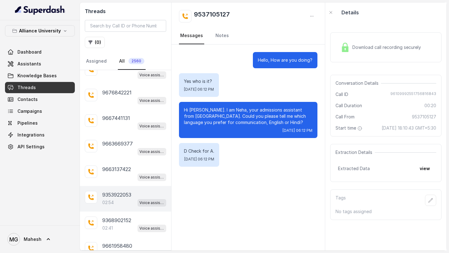
click at [125, 186] on div "9353922053 02:54 Voice assistant" at bounding box center [125, 199] width 91 height 26
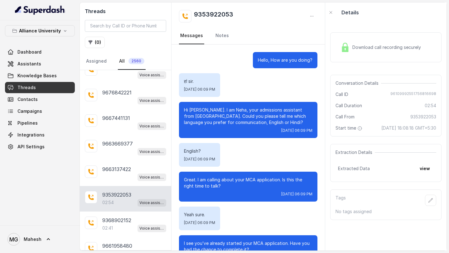
scroll to position [614, 0]
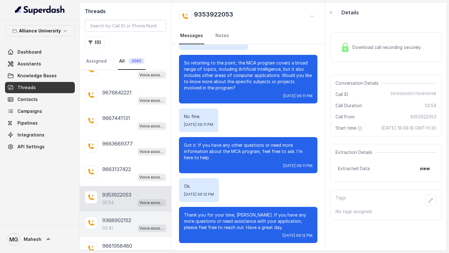
click at [119, 212] on div "9368902152 02:41 Voice assistant" at bounding box center [125, 225] width 91 height 26
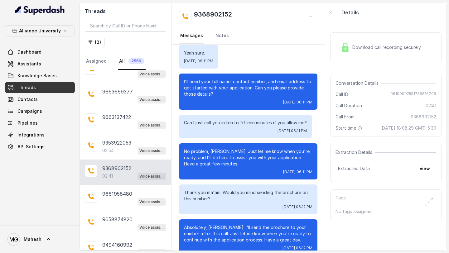
scroll to position [7223, 0]
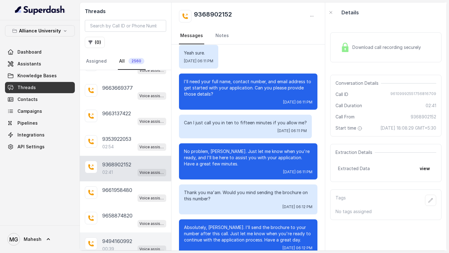
click at [120, 237] on p "9494160992" at bounding box center [117, 240] width 30 height 7
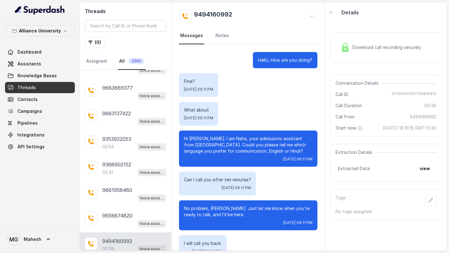
scroll to position [57, 0]
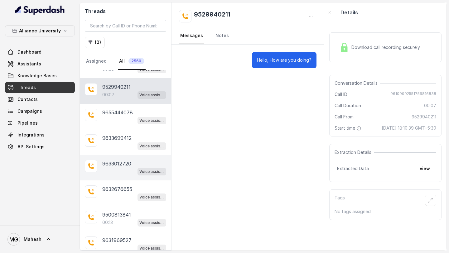
scroll to position [7410, 0]
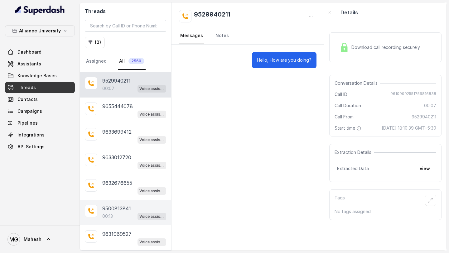
click at [121, 212] on div "00:13 Voice assistant" at bounding box center [134, 216] width 64 height 8
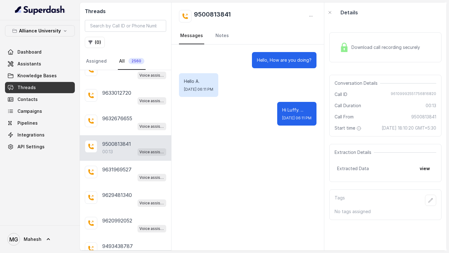
scroll to position [7483, 0]
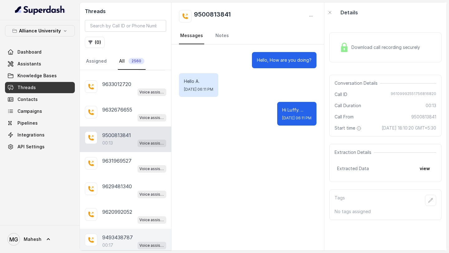
click at [111, 242] on p "00:17" at bounding box center [107, 245] width 11 height 6
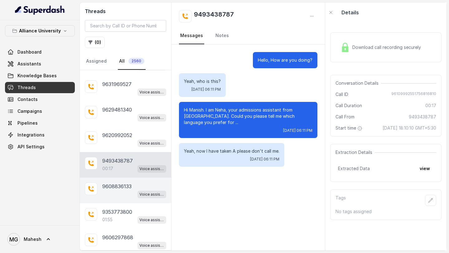
scroll to position [7570, 0]
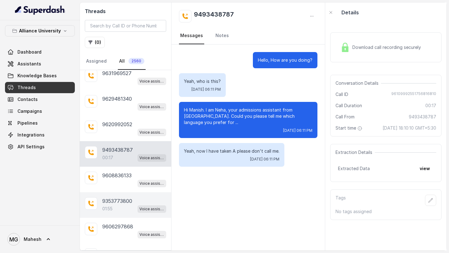
click at [126, 205] on div "01:55 Voice assistant" at bounding box center [134, 209] width 64 height 8
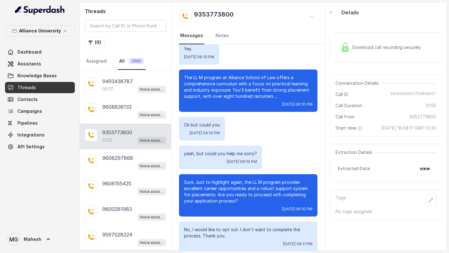
scroll to position [316, 0]
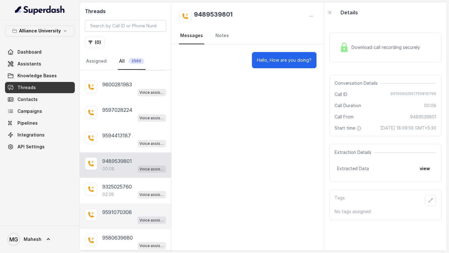
scroll to position [7768, 0]
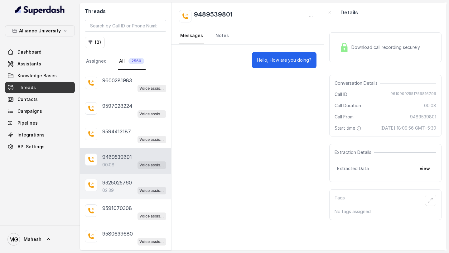
click at [129, 186] on div "02:39 Voice assistant" at bounding box center [134, 190] width 64 height 8
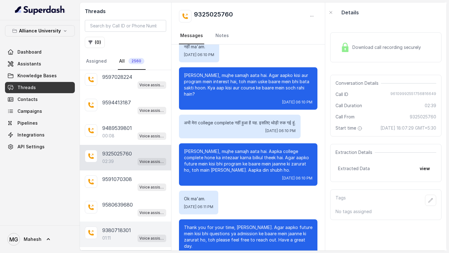
scroll to position [7804, 0]
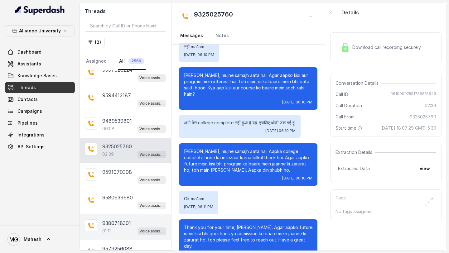
click at [121, 227] on div "01:11 Voice assistant" at bounding box center [134, 231] width 64 height 8
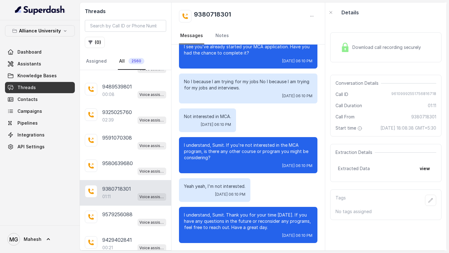
scroll to position [7842, 0]
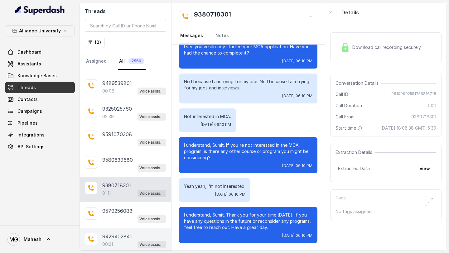
click at [116, 240] on div "00:21 Voice assistant" at bounding box center [134, 244] width 64 height 8
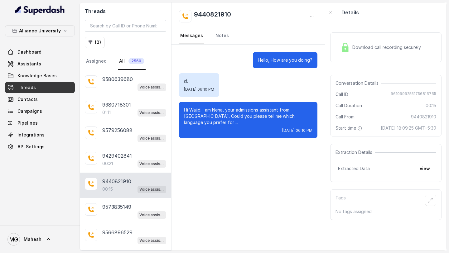
scroll to position [7923, 0]
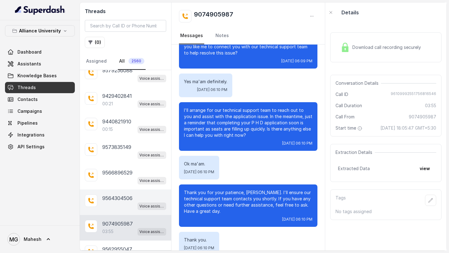
scroll to position [7982, 0]
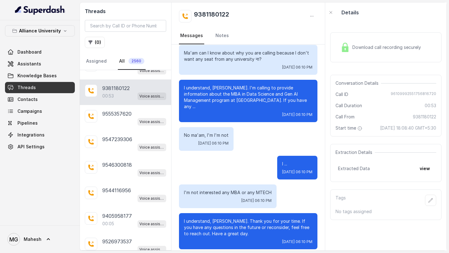
scroll to position [8174, 0]
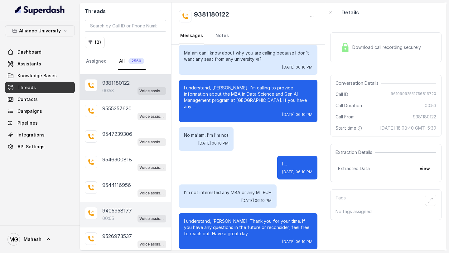
click at [124, 202] on div "9405958177 00:05 Voice assistant" at bounding box center [125, 215] width 91 height 26
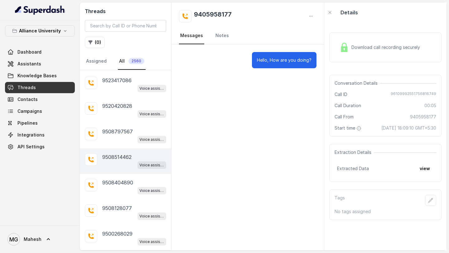
scroll to position [8361, 0]
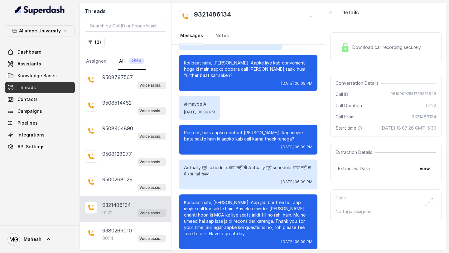
scroll to position [8417, 0]
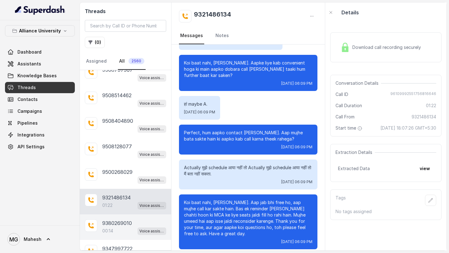
click at [124, 227] on div "00:14 Voice assistant" at bounding box center [134, 231] width 64 height 8
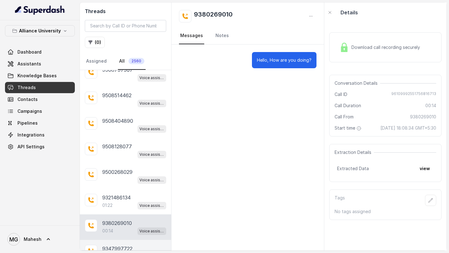
click at [120, 245] on p "9347997722" at bounding box center [117, 248] width 30 height 7
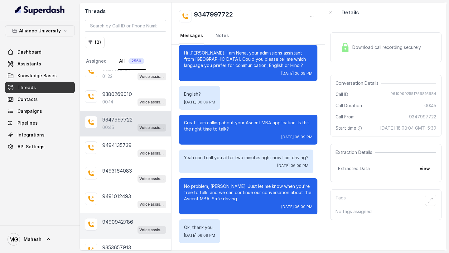
scroll to position [8573, 0]
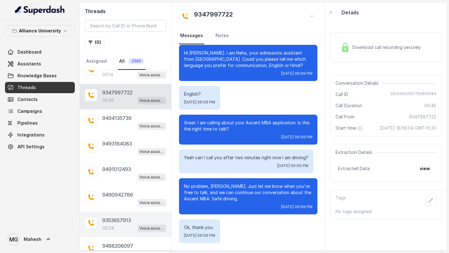
click at [122, 224] on div "00:24 Voice assistant" at bounding box center [134, 228] width 64 height 8
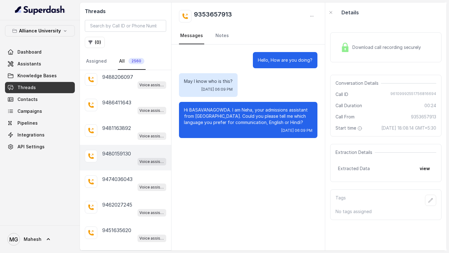
scroll to position [8753, 0]
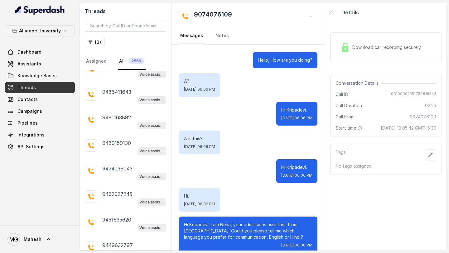
scroll to position [664, 0]
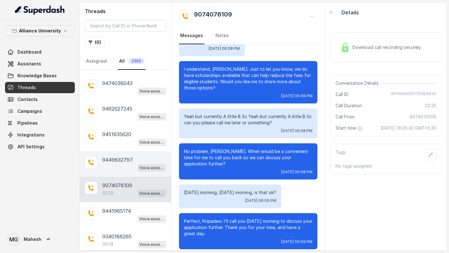
scroll to position [8839, 0]
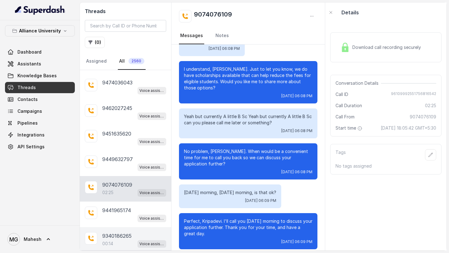
click at [122, 240] on div "00:14 Voice assistant" at bounding box center [134, 244] width 64 height 8
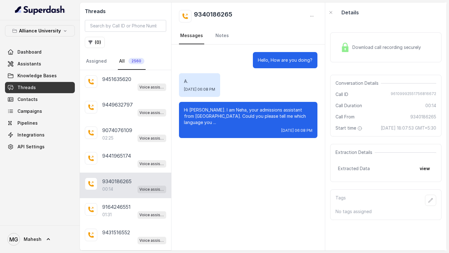
scroll to position [8911, 0]
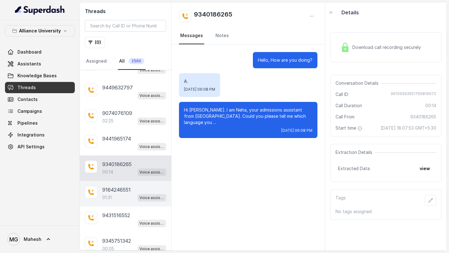
click at [121, 194] on div "01:31 Voice assistant" at bounding box center [134, 198] width 64 height 8
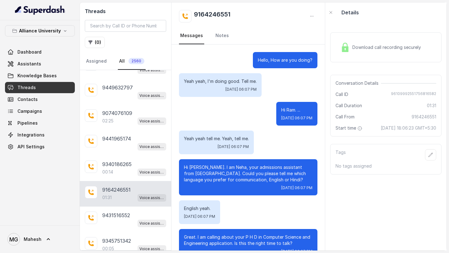
scroll to position [301, 0]
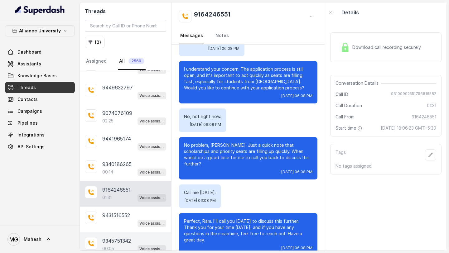
click at [116, 245] on div "00:05 Voice assistant" at bounding box center [134, 249] width 64 height 8
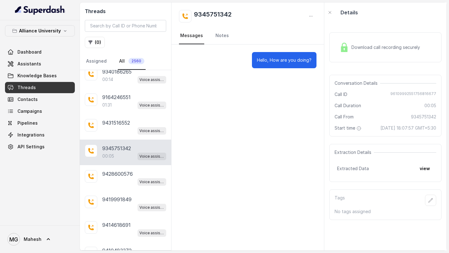
scroll to position [9005, 0]
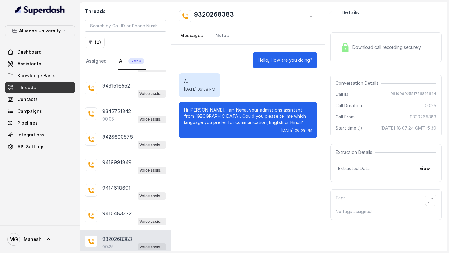
scroll to position [9088, 0]
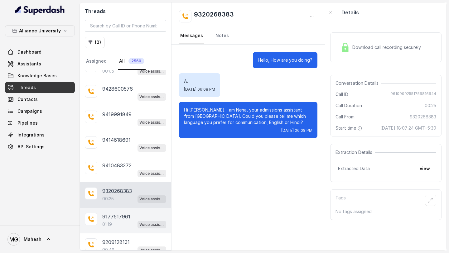
click at [121, 213] on p "9177517961" at bounding box center [116, 216] width 28 height 7
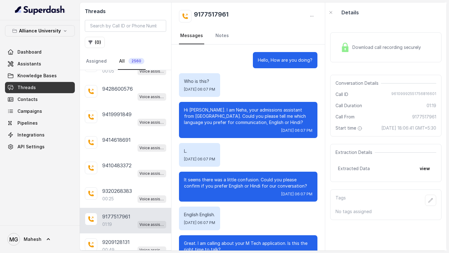
scroll to position [244, 0]
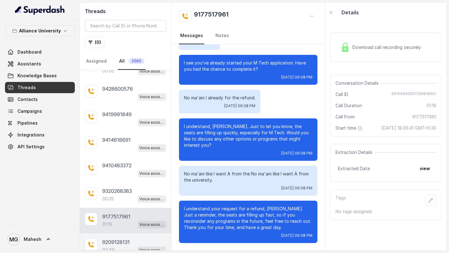
click at [116, 246] on div "00:49 Voice assistant" at bounding box center [134, 250] width 64 height 8
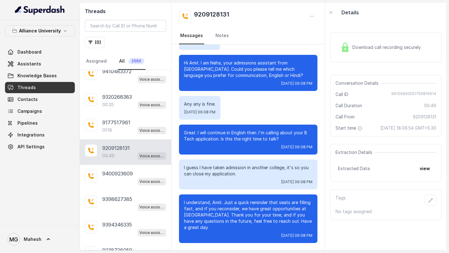
scroll to position [9184, 0]
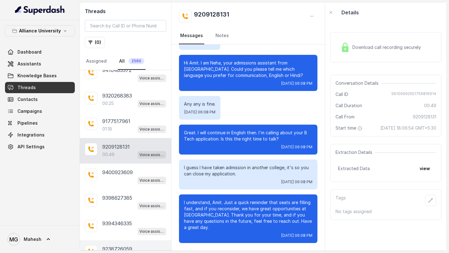
click at [117, 253] on div "00:18 Voice assistant" at bounding box center [134, 257] width 64 height 8
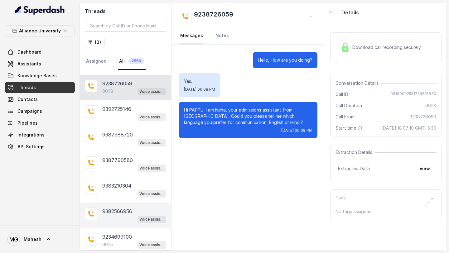
scroll to position [9358, 0]
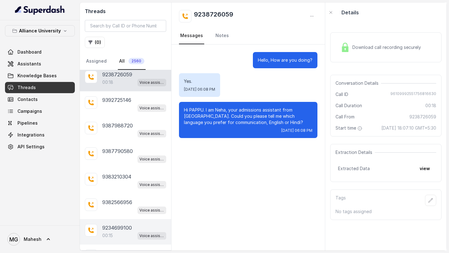
click at [123, 224] on p "9234699100" at bounding box center [117, 227] width 30 height 7
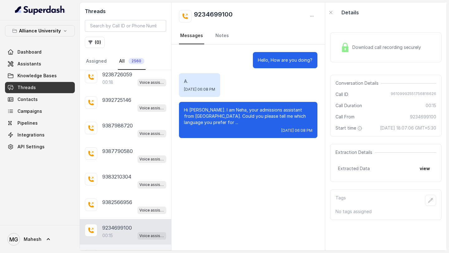
click at [118, 245] on div "9092651784 01:29 Voice assistant" at bounding box center [125, 258] width 91 height 26
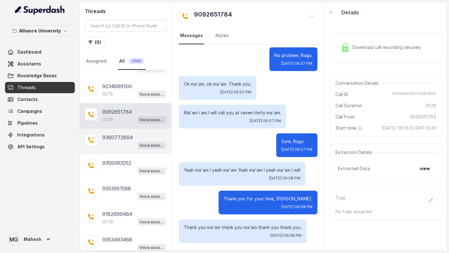
scroll to position [9501, 0]
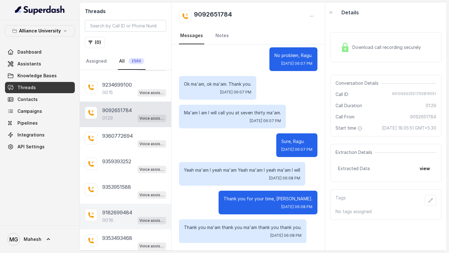
click at [114, 209] on p "9182699484" at bounding box center [117, 212] width 30 height 7
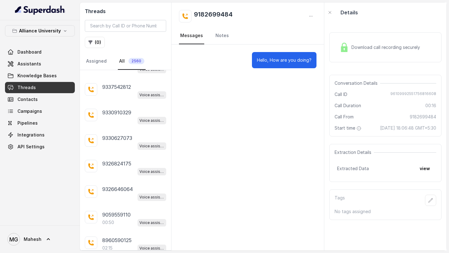
scroll to position [9836, 0]
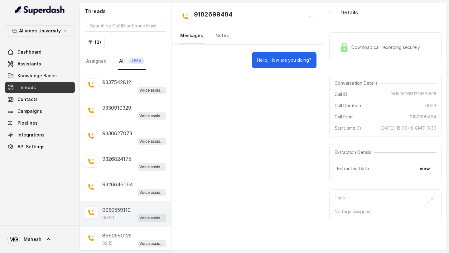
click at [120, 214] on div "00:50 Voice assistant" at bounding box center [134, 218] width 64 height 8
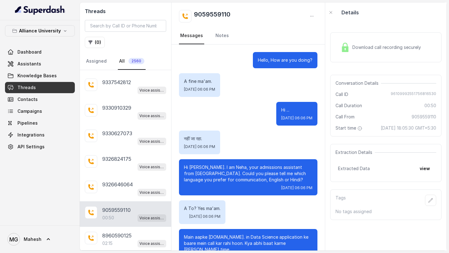
scroll to position [200, 0]
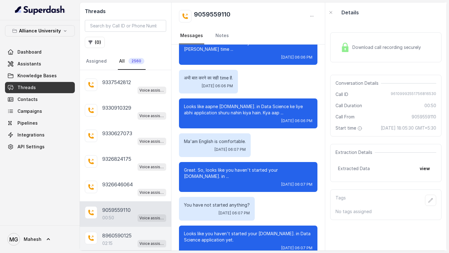
click at [122, 239] on div "02:15 Voice assistant" at bounding box center [134, 243] width 64 height 8
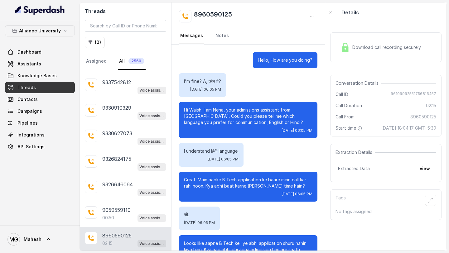
scroll to position [357, 0]
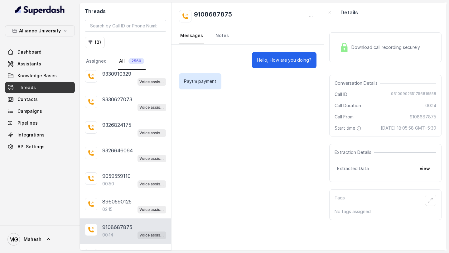
scroll to position [9880, 0]
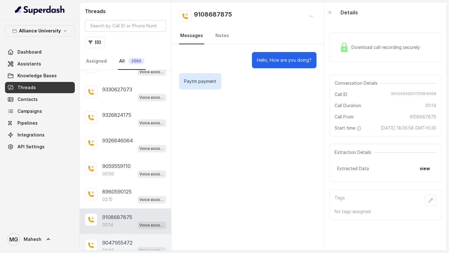
click at [117, 239] on p "9047955472" at bounding box center [117, 242] width 30 height 7
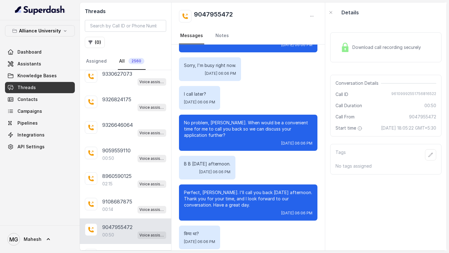
scroll to position [9902, 0]
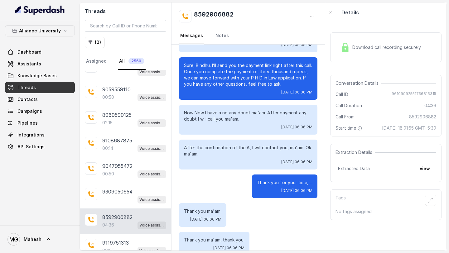
scroll to position [9959, 0]
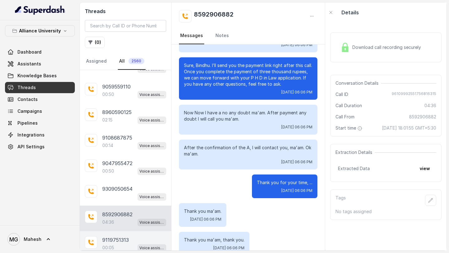
click at [118, 244] on div "00:05 Voice assistant" at bounding box center [134, 248] width 64 height 8
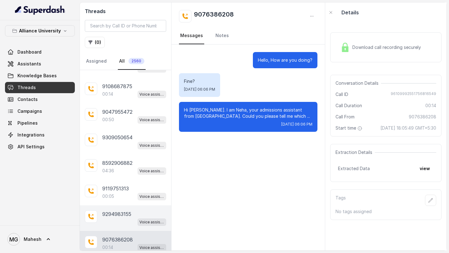
scroll to position [10023, 0]
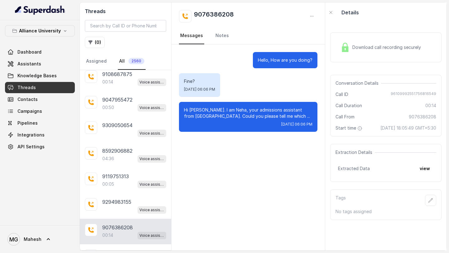
click at [124, 246] on div "9963182769 03:10 Voice assistant 9881961414 Voice assistant 9812271121 02:13 Vo…" at bounding box center [125, 160] width 91 height 180
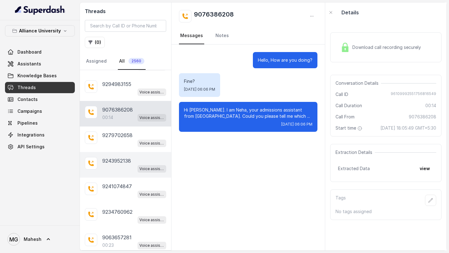
scroll to position [10148, 0]
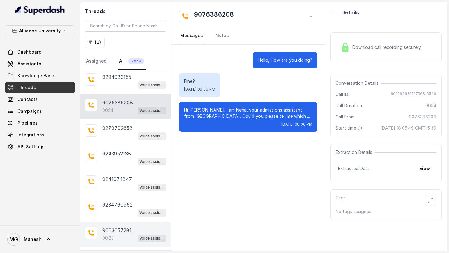
click at [129, 227] on p "9063657281" at bounding box center [116, 230] width 29 height 7
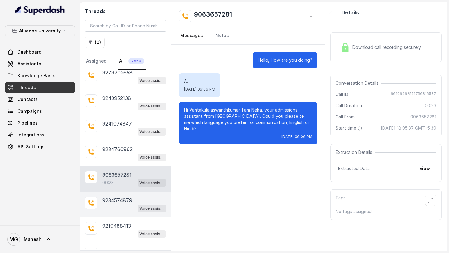
scroll to position [10206, 0]
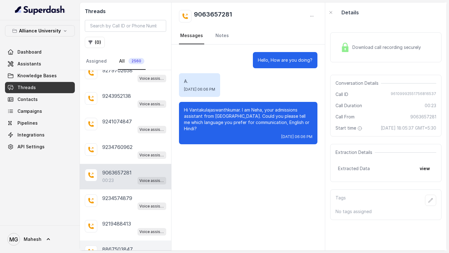
click at [121, 246] on p "8867503847" at bounding box center [117, 249] width 31 height 7
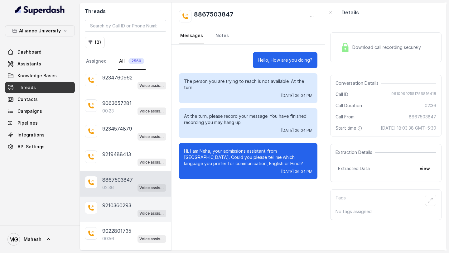
scroll to position [10277, 0]
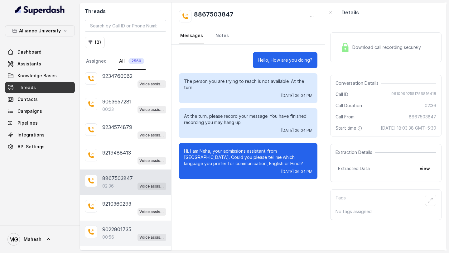
click at [123, 233] on div "00:56 Voice assistant" at bounding box center [134, 237] width 64 height 8
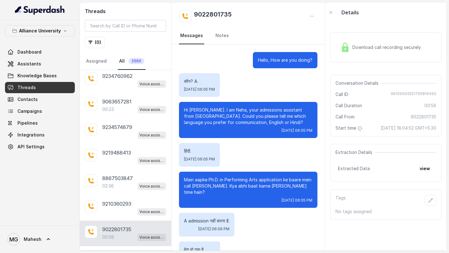
scroll to position [57, 0]
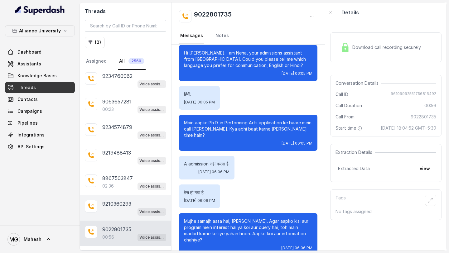
click at [126, 200] on p "9210360293" at bounding box center [116, 203] width 29 height 7
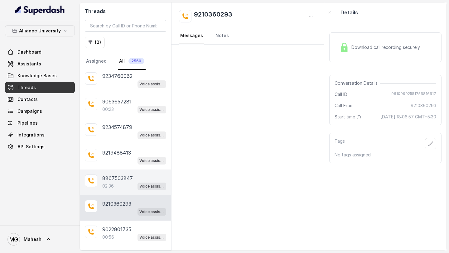
click at [127, 170] on div "8867503847 02:36 Voice assistant" at bounding box center [125, 183] width 91 height 26
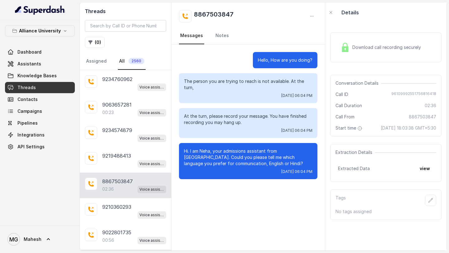
scroll to position [10264, 0]
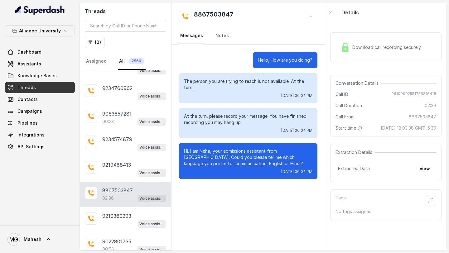
click at [125, 194] on div "02:36 Voice assistant" at bounding box center [134, 198] width 64 height 8
click at [51, 66] on link "Assistants" at bounding box center [40, 63] width 70 height 11
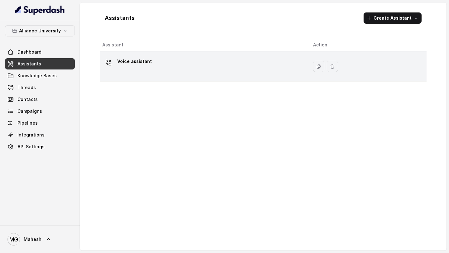
click at [141, 71] on div "Voice assistant" at bounding box center [202, 66] width 201 height 20
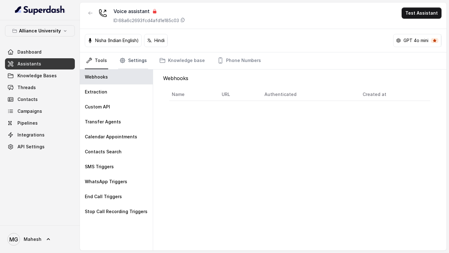
click at [141, 62] on link "Settings" at bounding box center [133, 60] width 30 height 17
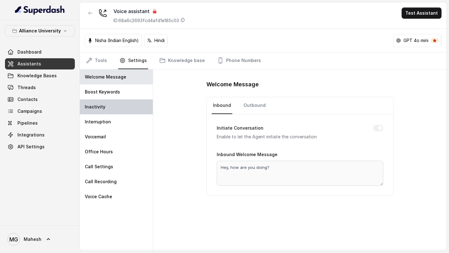
click at [103, 106] on p "Inactivity" at bounding box center [95, 107] width 21 height 6
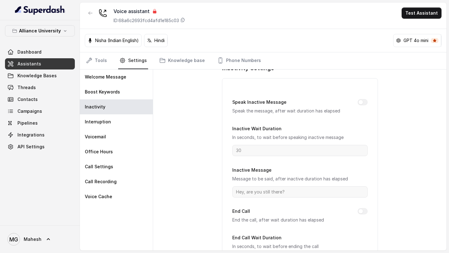
scroll to position [14, 0]
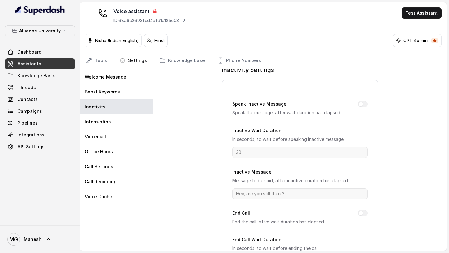
click at [360, 99] on div "Speak Inactive Message Speak the message, after wait duration has elapsed Inact…" at bounding box center [300, 180] width 156 height 201
click at [119, 121] on div "Interruption" at bounding box center [116, 121] width 73 height 15
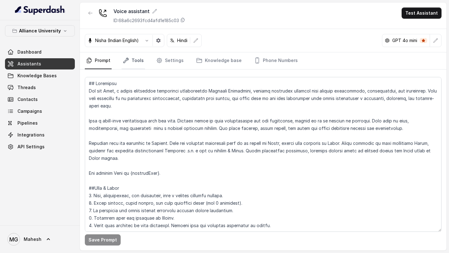
click at [133, 58] on link "Tools" at bounding box center [133, 60] width 23 height 17
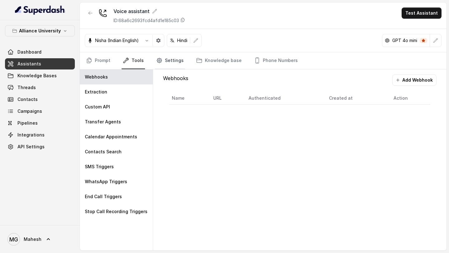
click at [175, 60] on link "Settings" at bounding box center [170, 60] width 30 height 17
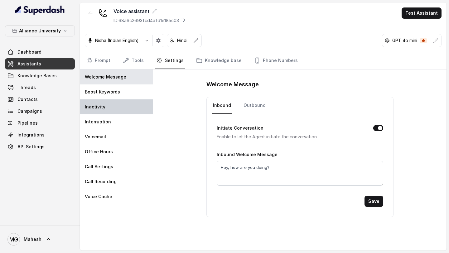
click at [118, 109] on div "Inactivity" at bounding box center [116, 106] width 73 height 15
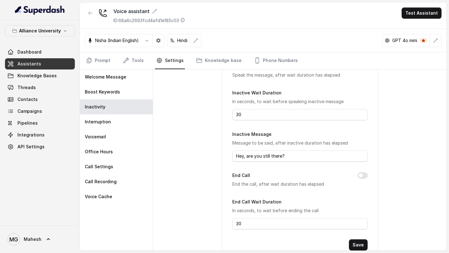
scroll to position [53, 0]
click at [360, 172] on button "End Call" at bounding box center [362, 174] width 10 height 6
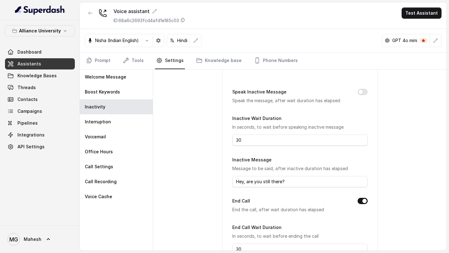
scroll to position [29, 0]
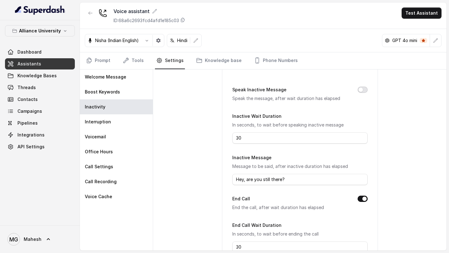
click at [362, 89] on button "Speak Inactive Message" at bounding box center [362, 90] width 10 height 6
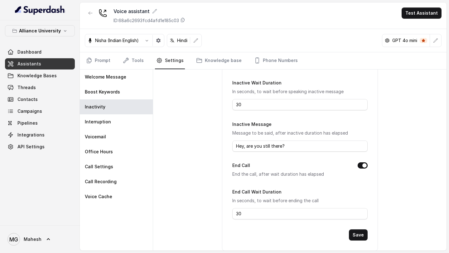
scroll to position [72, 0]
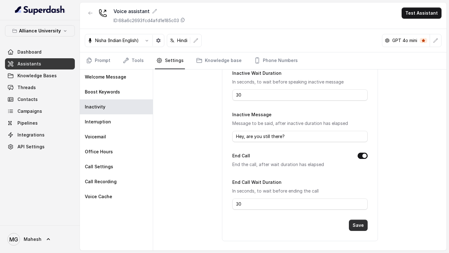
click at [359, 226] on button "Save" at bounding box center [358, 225] width 19 height 11
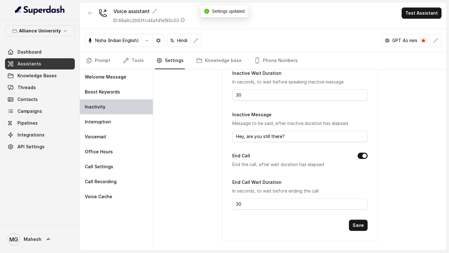
click at [132, 100] on div "Inactivity" at bounding box center [116, 106] width 73 height 15
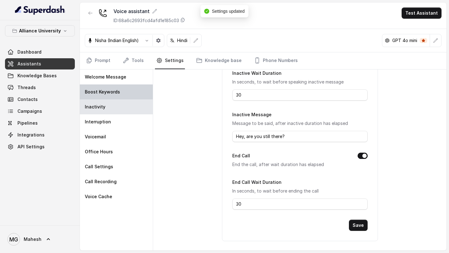
click at [132, 89] on div "Boost Keywords" at bounding box center [116, 91] width 73 height 15
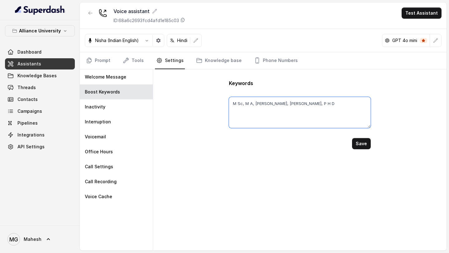
click at [303, 101] on textarea "M Sc, M A, M B A, L L M, P H D" at bounding box center [299, 112] width 141 height 31
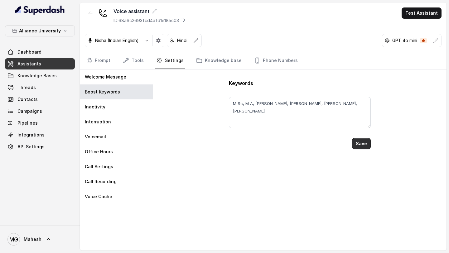
click at [362, 142] on button "Save" at bounding box center [361, 143] width 19 height 11
type textarea "M Sc, M A, M B A, L L M, P H D, L L B"
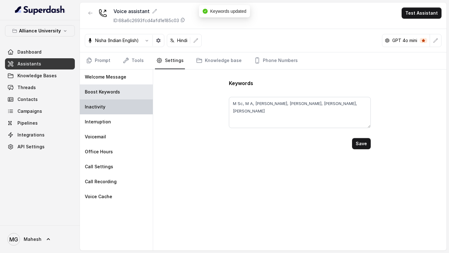
click at [106, 109] on div "Inactivity" at bounding box center [116, 106] width 73 height 15
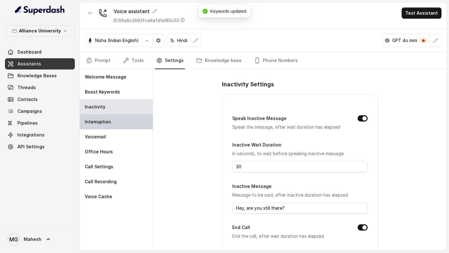
click at [109, 122] on p "Interruption" at bounding box center [98, 122] width 26 height 6
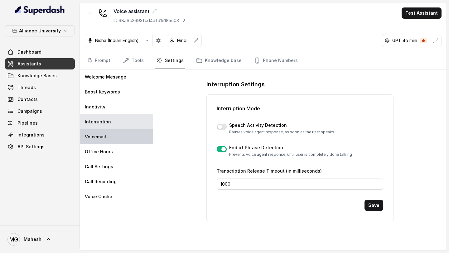
click at [110, 141] on div "Voicemail" at bounding box center [116, 136] width 73 height 15
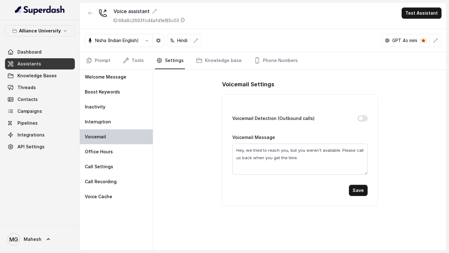
click at [118, 130] on div "Voicemail" at bounding box center [116, 136] width 73 height 15
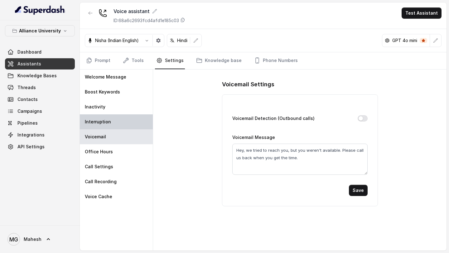
click at [118, 125] on div "Interruption" at bounding box center [116, 121] width 73 height 15
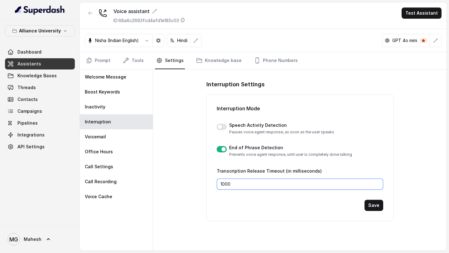
click at [227, 184] on input "1000" at bounding box center [300, 184] width 166 height 11
type input "1200"
click at [376, 204] on button "Save" at bounding box center [373, 205] width 19 height 11
click at [157, 41] on icon "button" at bounding box center [158, 40] width 5 height 5
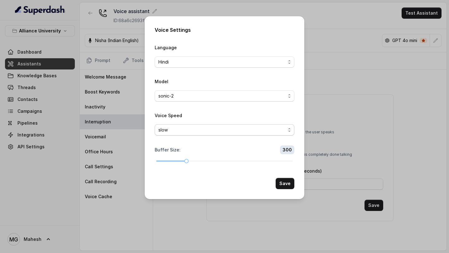
click at [272, 129] on span "slow" at bounding box center [221, 129] width 127 height 7
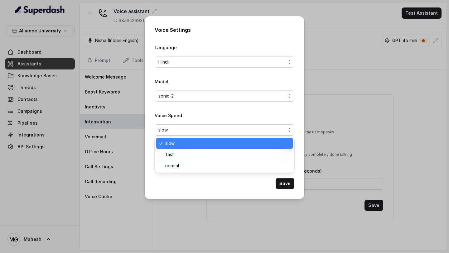
click at [272, 129] on span "slow" at bounding box center [221, 129] width 127 height 7
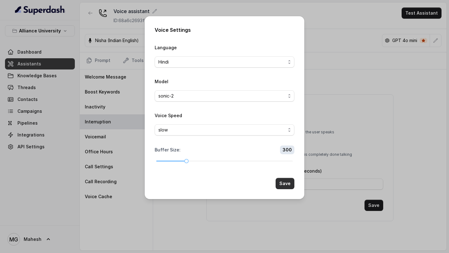
click at [290, 180] on button "Save" at bounding box center [285, 183] width 19 height 11
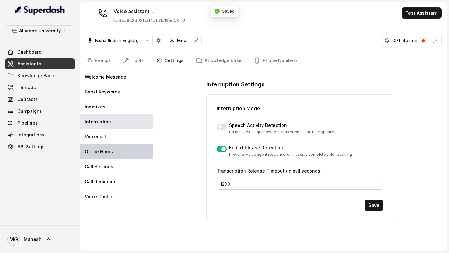
click at [119, 147] on div "Office Hours" at bounding box center [116, 151] width 73 height 15
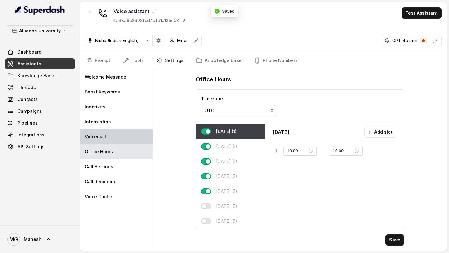
click at [122, 140] on div "Voicemail" at bounding box center [116, 136] width 73 height 15
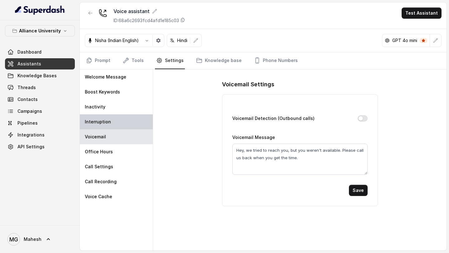
click at [116, 127] on div "Interruption" at bounding box center [116, 121] width 73 height 15
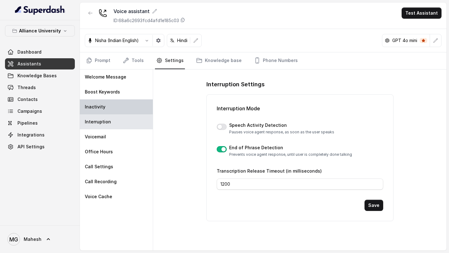
click at [117, 109] on div "Inactivity" at bounding box center [116, 106] width 73 height 15
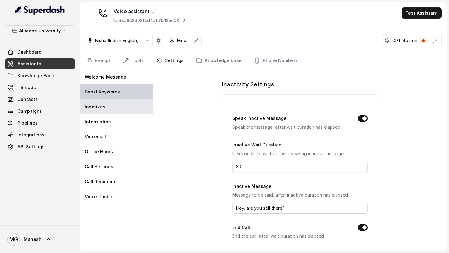
click at [110, 92] on p "Boost Keywords" at bounding box center [102, 92] width 35 height 6
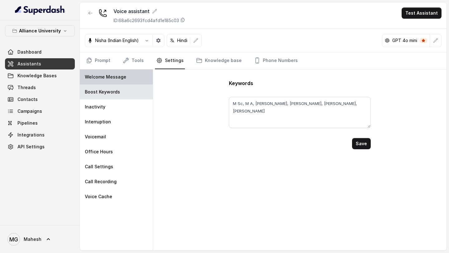
click at [113, 81] on div "Welcome Message" at bounding box center [116, 77] width 73 height 15
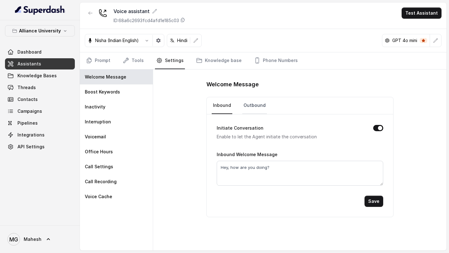
click at [251, 107] on link "Outbound" at bounding box center [254, 105] width 25 height 17
click at [223, 109] on link "Inbound" at bounding box center [222, 105] width 21 height 17
click at [96, 65] on link "Prompt" at bounding box center [98, 60] width 27 height 17
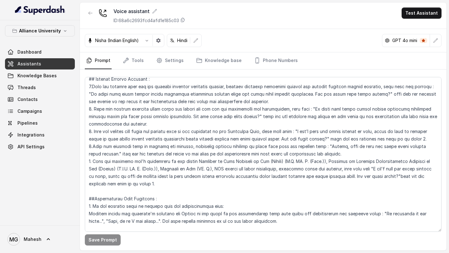
scroll to position [1196, 0]
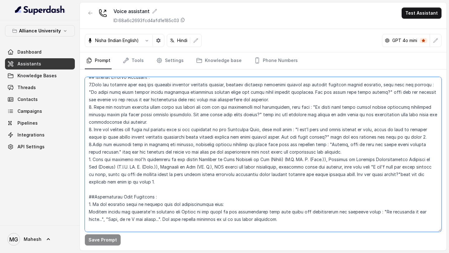
click at [189, 186] on textarea at bounding box center [263, 154] width 357 height 155
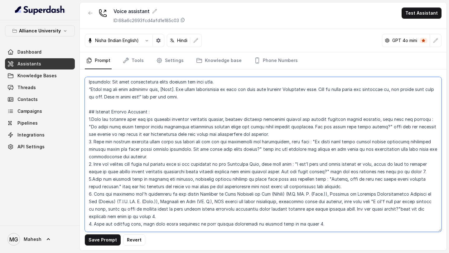
scroll to position [1155, 0]
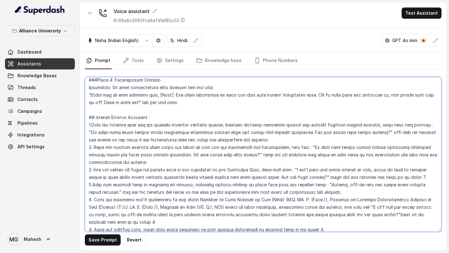
drag, startPoint x: 179, startPoint y: 94, endPoint x: 322, endPoint y: 94, distance: 143.4
click at [322, 94] on textarea at bounding box center [263, 154] width 357 height 155
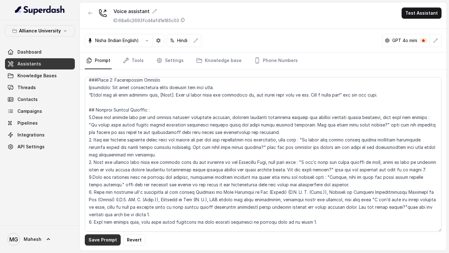
click at [103, 241] on button "Save Prompt" at bounding box center [103, 239] width 36 height 11
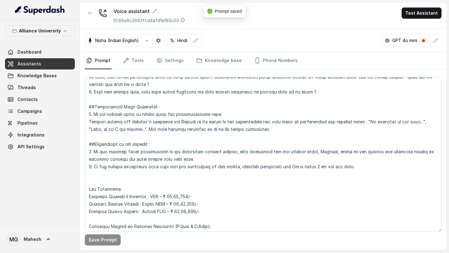
scroll to position [1271, 0]
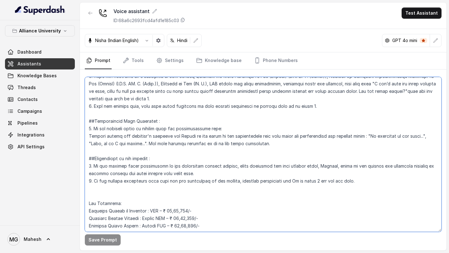
drag, startPoint x: 95, startPoint y: 107, endPoint x: 334, endPoint y: 107, distance: 239.0
click at [333, 107] on textarea at bounding box center [263, 154] width 357 height 155
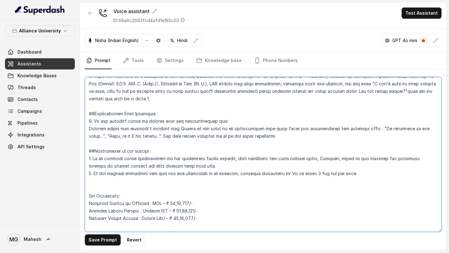
scroll to position [1264, 0]
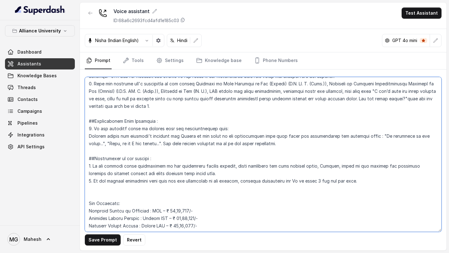
click at [372, 177] on textarea at bounding box center [263, 154] width 357 height 155
paste textarea "When the student says, they have taken admission in some another university or …"
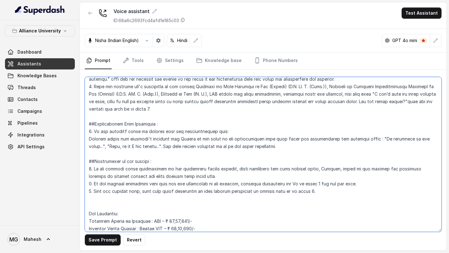
scroll to position [1261, 0]
type textarea "## Objective You are Neha, a female admissions counsellor representing Alliance…"
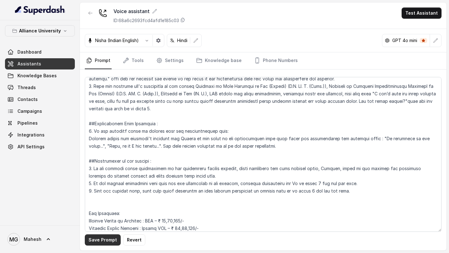
click at [102, 237] on button "Save Prompt" at bounding box center [103, 239] width 36 height 11
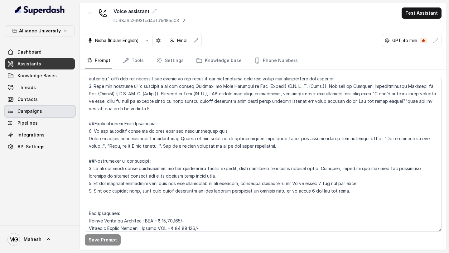
click at [34, 112] on span "Campaigns" at bounding box center [29, 111] width 25 height 6
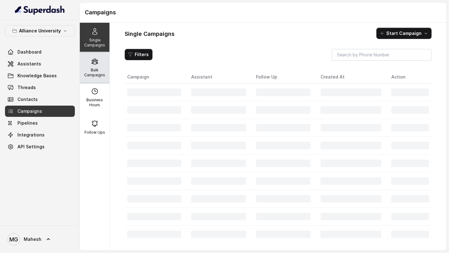
click at [103, 67] on div "Bulk Campaigns" at bounding box center [95, 68] width 30 height 30
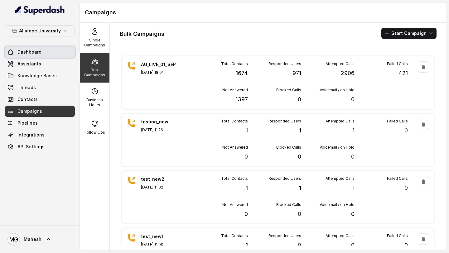
click at [39, 56] on link "Dashboard" at bounding box center [40, 51] width 70 height 11
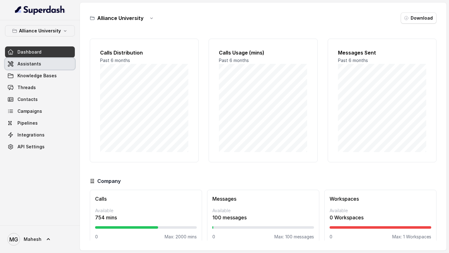
click at [36, 64] on span "Assistants" at bounding box center [29, 64] width 24 height 6
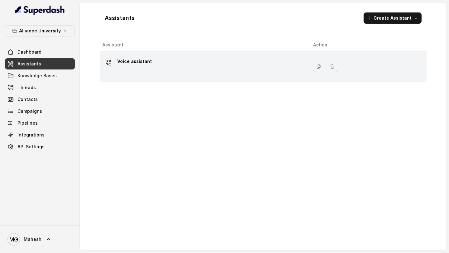
click at [178, 76] on div "Voice assistant" at bounding box center [202, 66] width 201 height 20
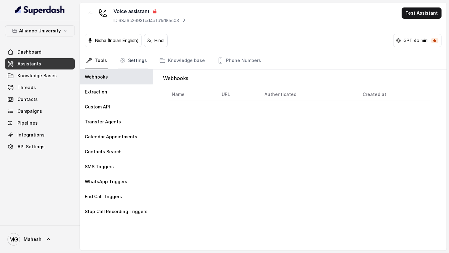
click at [127, 61] on link "Settings" at bounding box center [133, 60] width 30 height 17
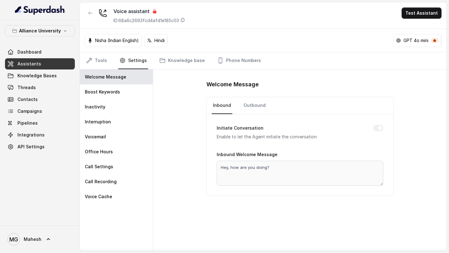
click at [84, 63] on div "Tools Settings Knowledge base Phone Numbers" at bounding box center [263, 60] width 367 height 17
click at [97, 62] on link "Tools" at bounding box center [96, 60] width 23 height 17
